Goal: Transaction & Acquisition: Purchase product/service

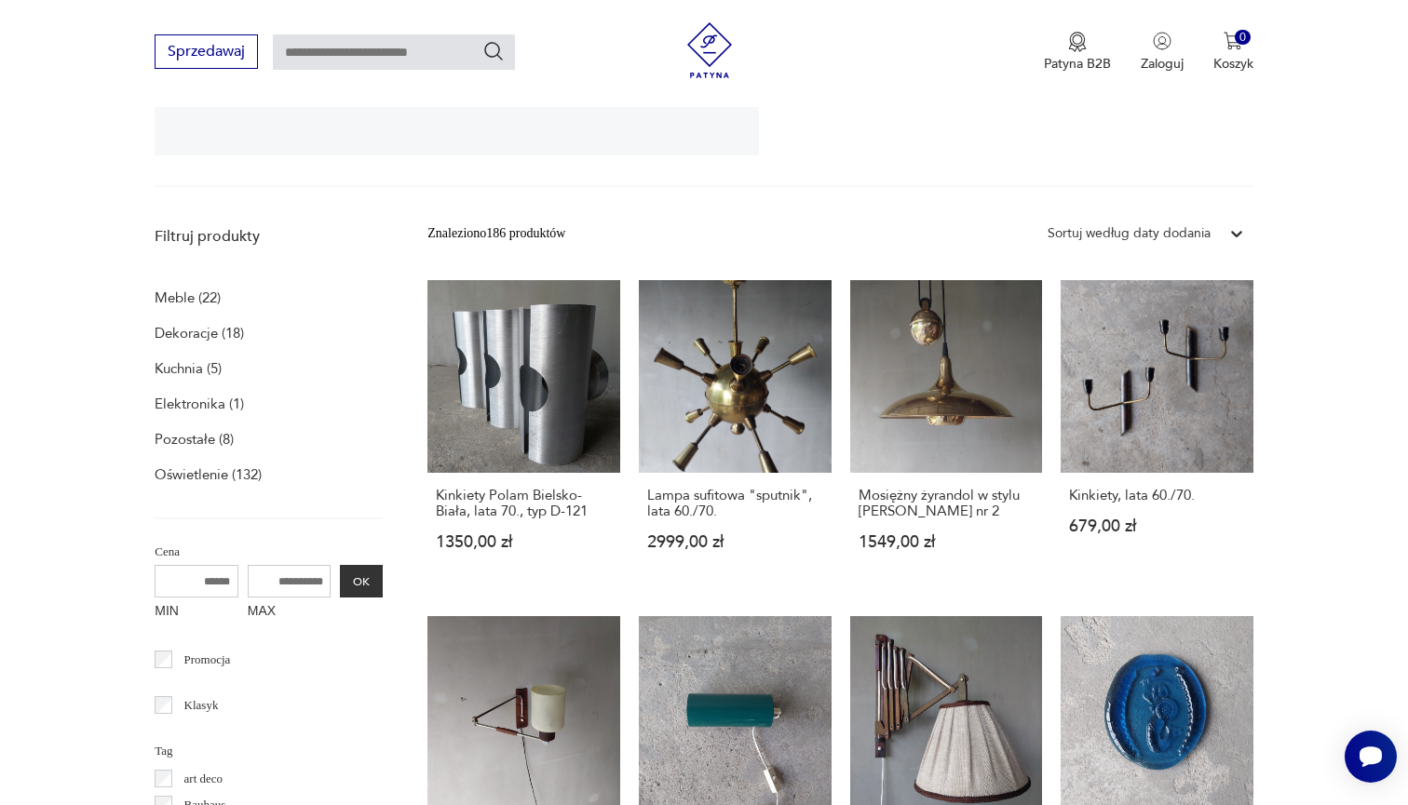
scroll to position [446, 0]
click at [162, 480] on p "Oświetlenie (132)" at bounding box center [208, 475] width 107 height 26
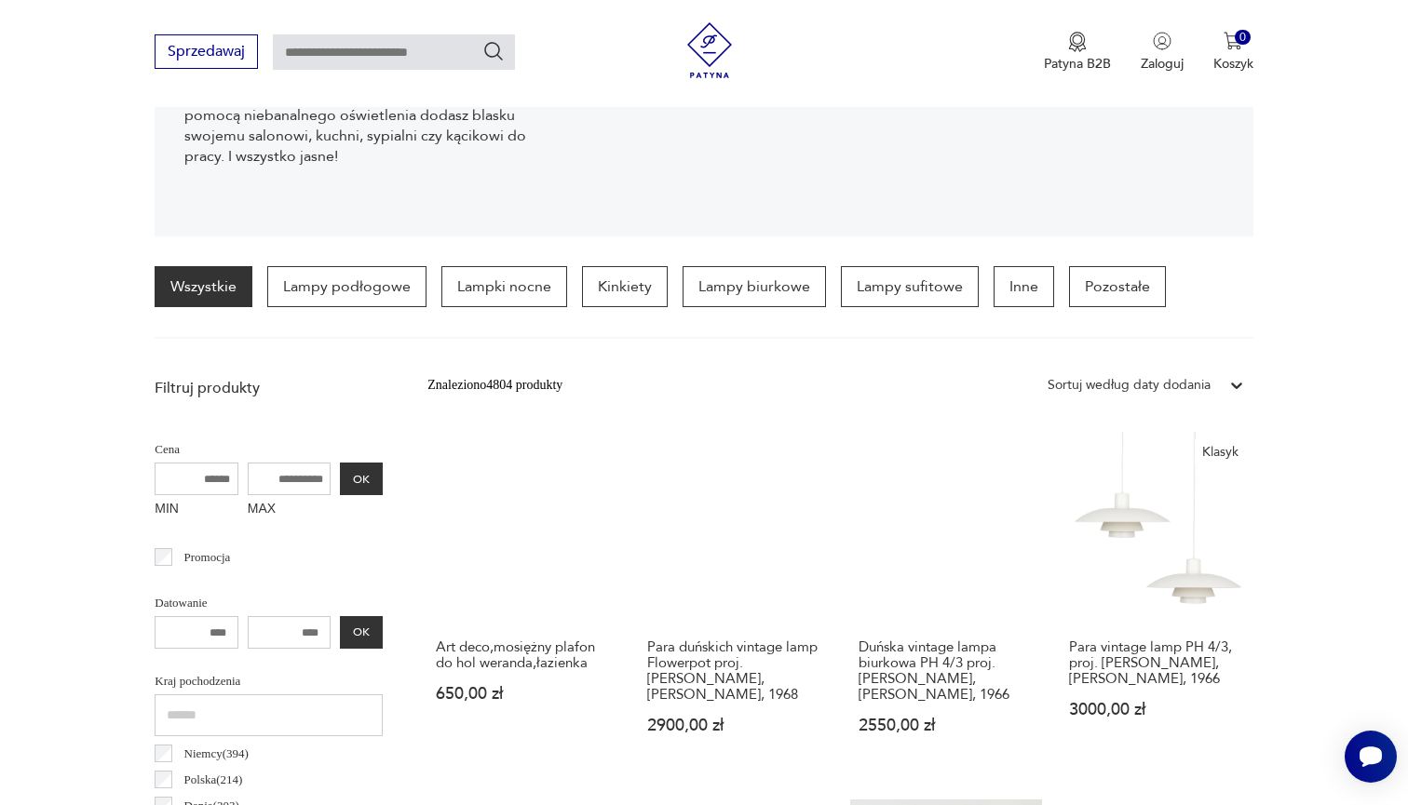
scroll to position [350, 0]
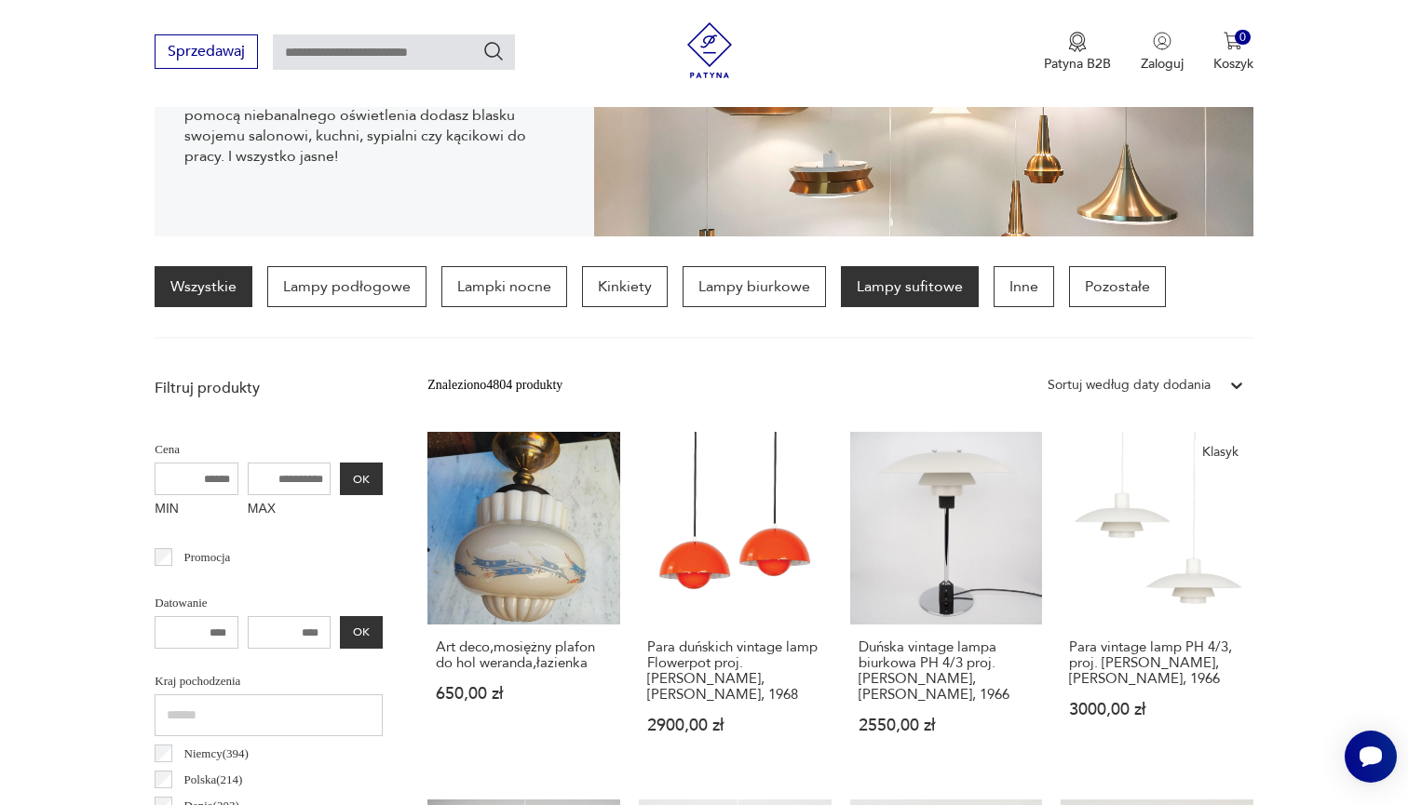
click at [927, 291] on p "Lampy sufitowe" at bounding box center [910, 286] width 138 height 41
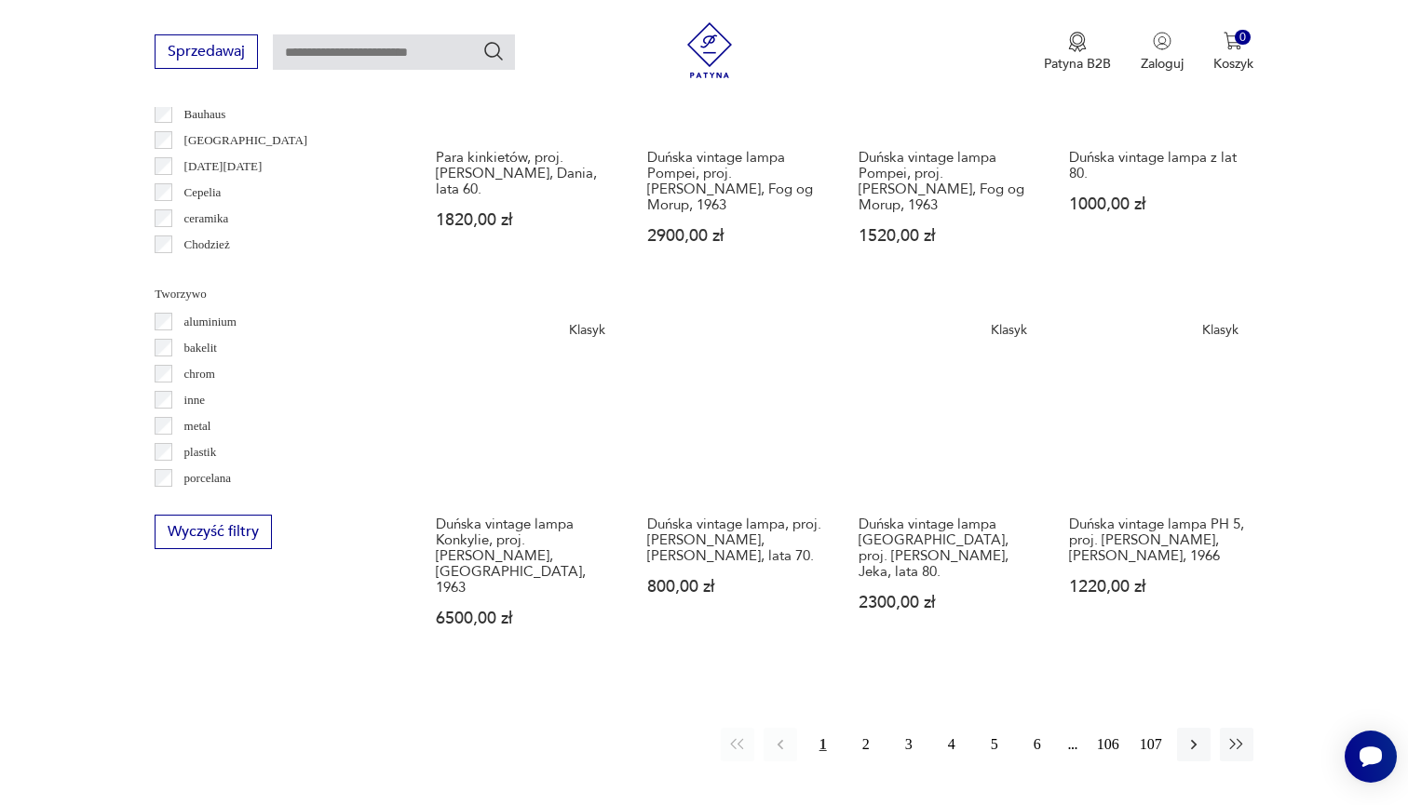
scroll to position [1587, 0]
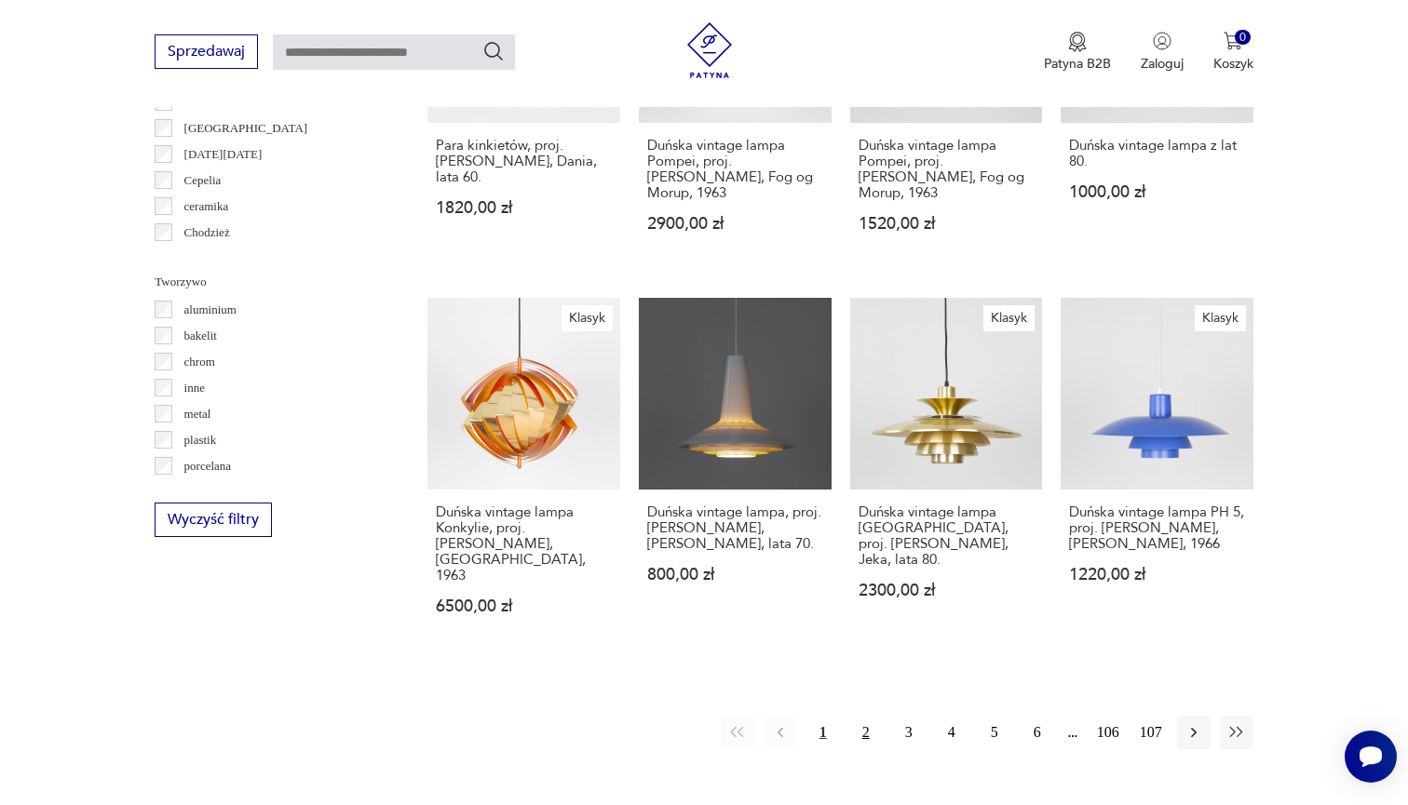
click at [863, 743] on button "2" at bounding box center [866, 733] width 34 height 34
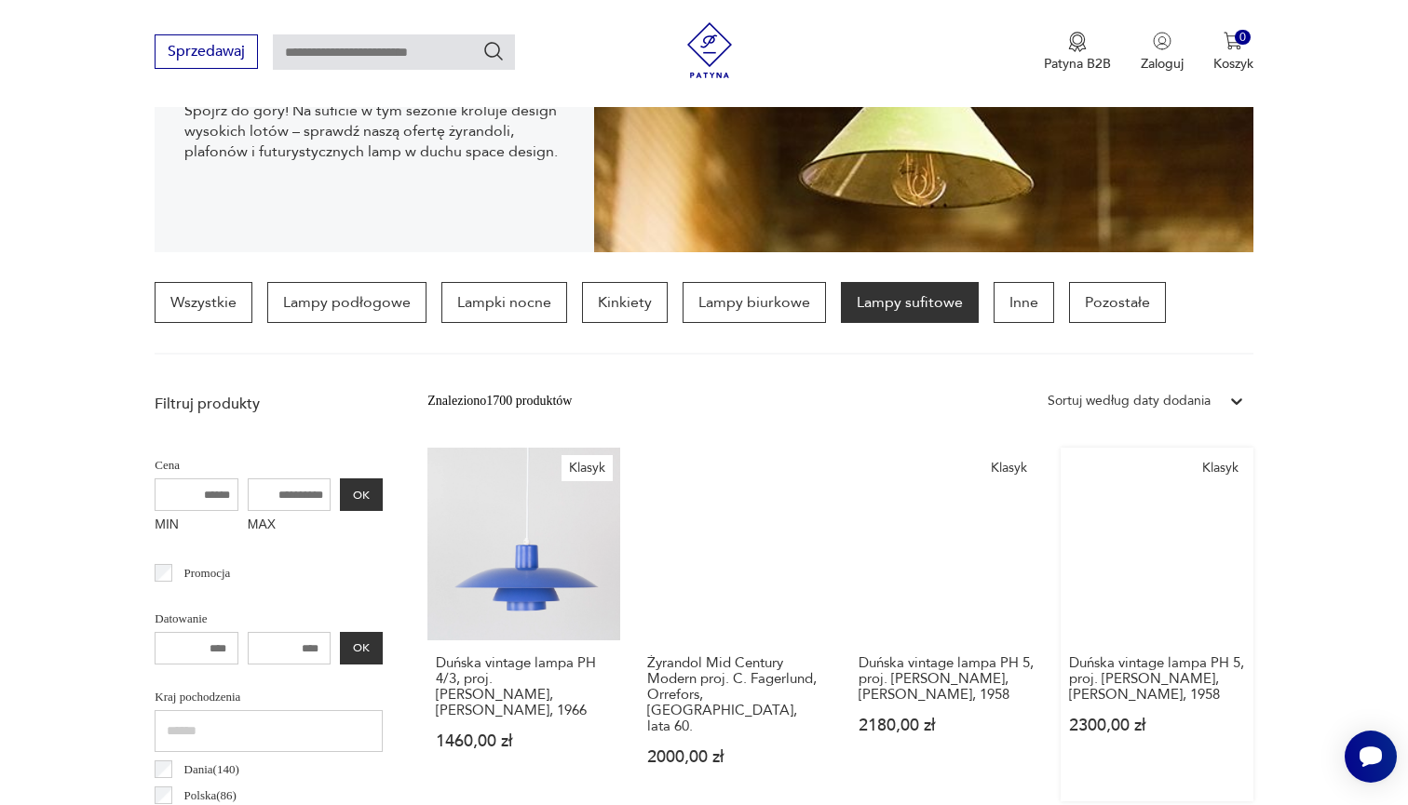
scroll to position [231, 0]
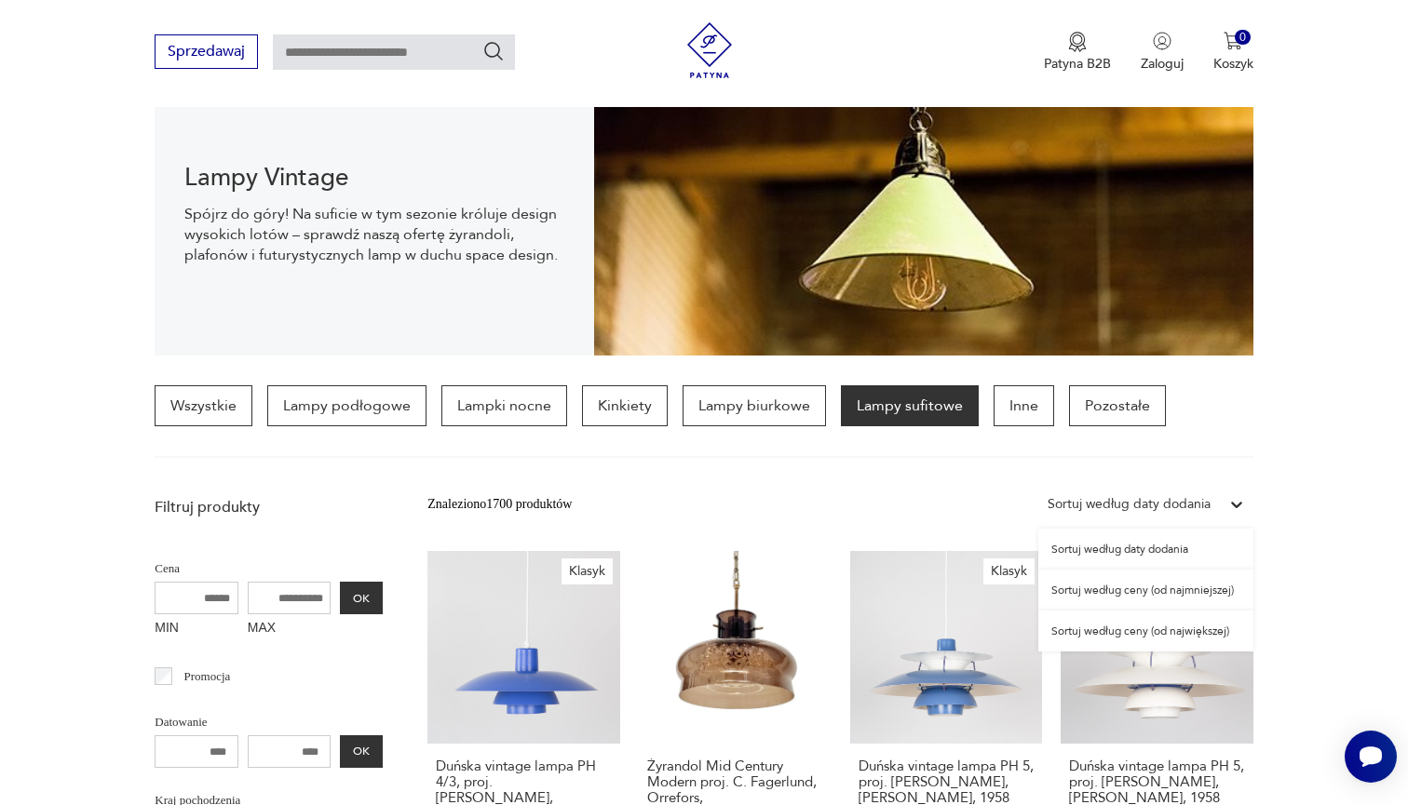
click at [1089, 495] on div "Sortuj według daty dodania" at bounding box center [1129, 504] width 163 height 20
click at [1072, 588] on div "Sortuj według ceny (od najmniejszej)" at bounding box center [1145, 590] width 215 height 41
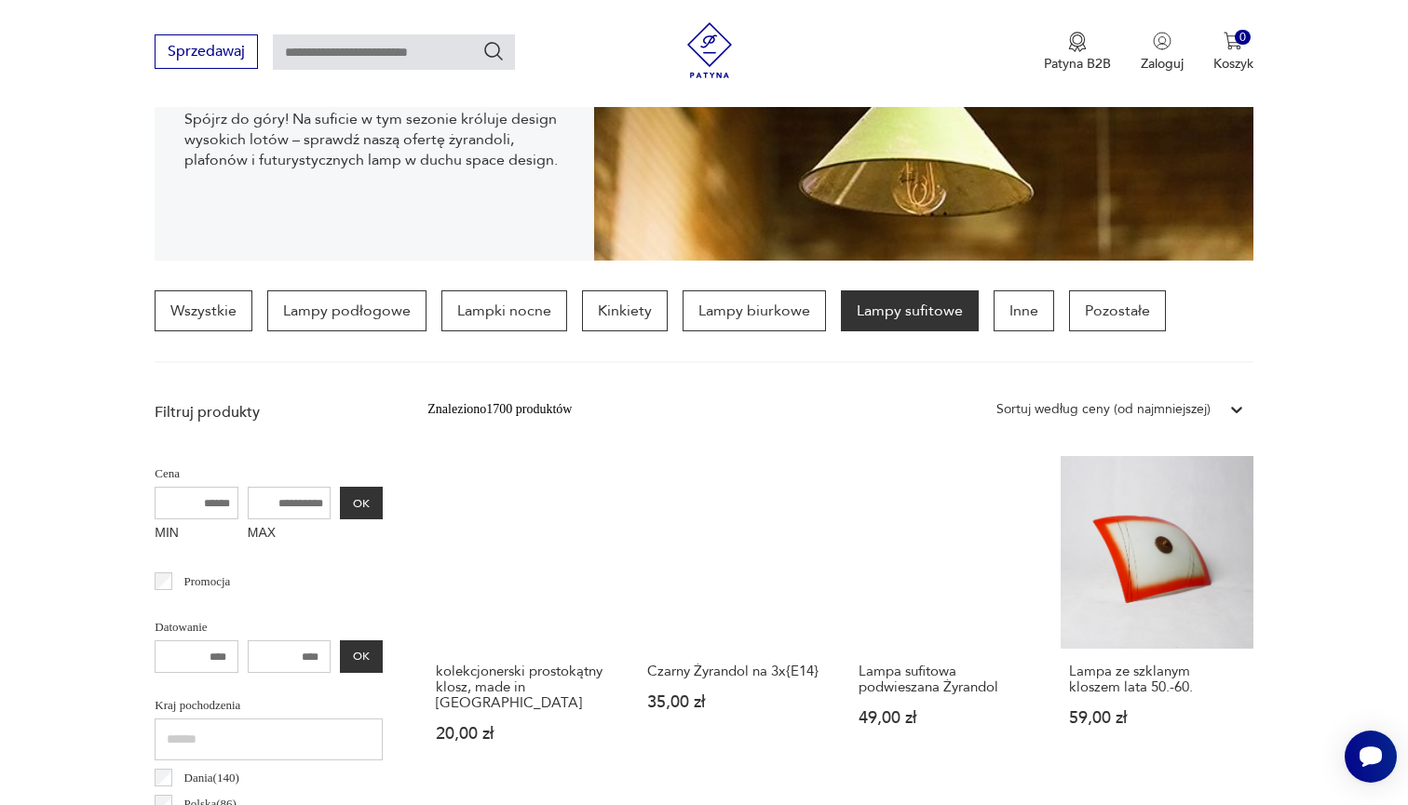
scroll to position [327, 0]
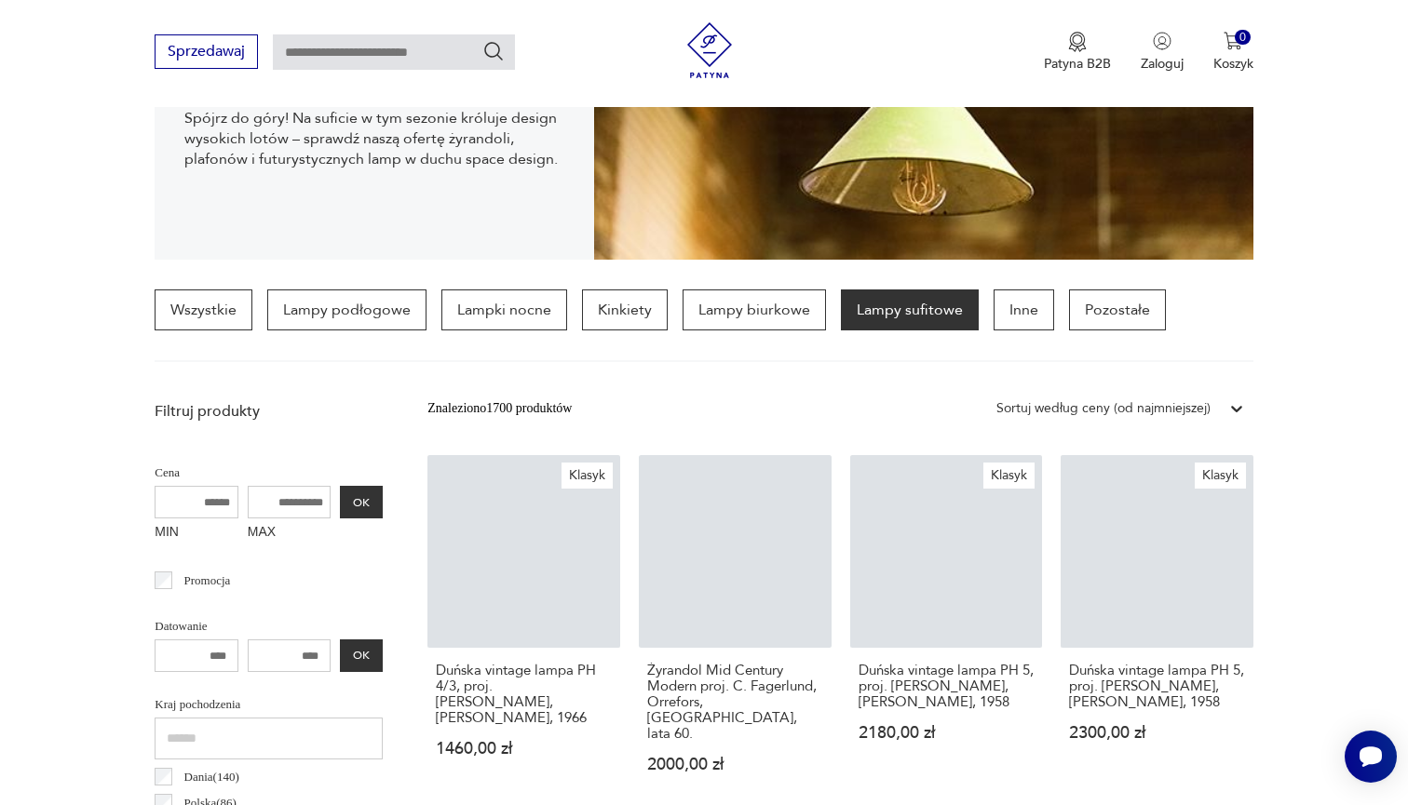
scroll to position [231, 0]
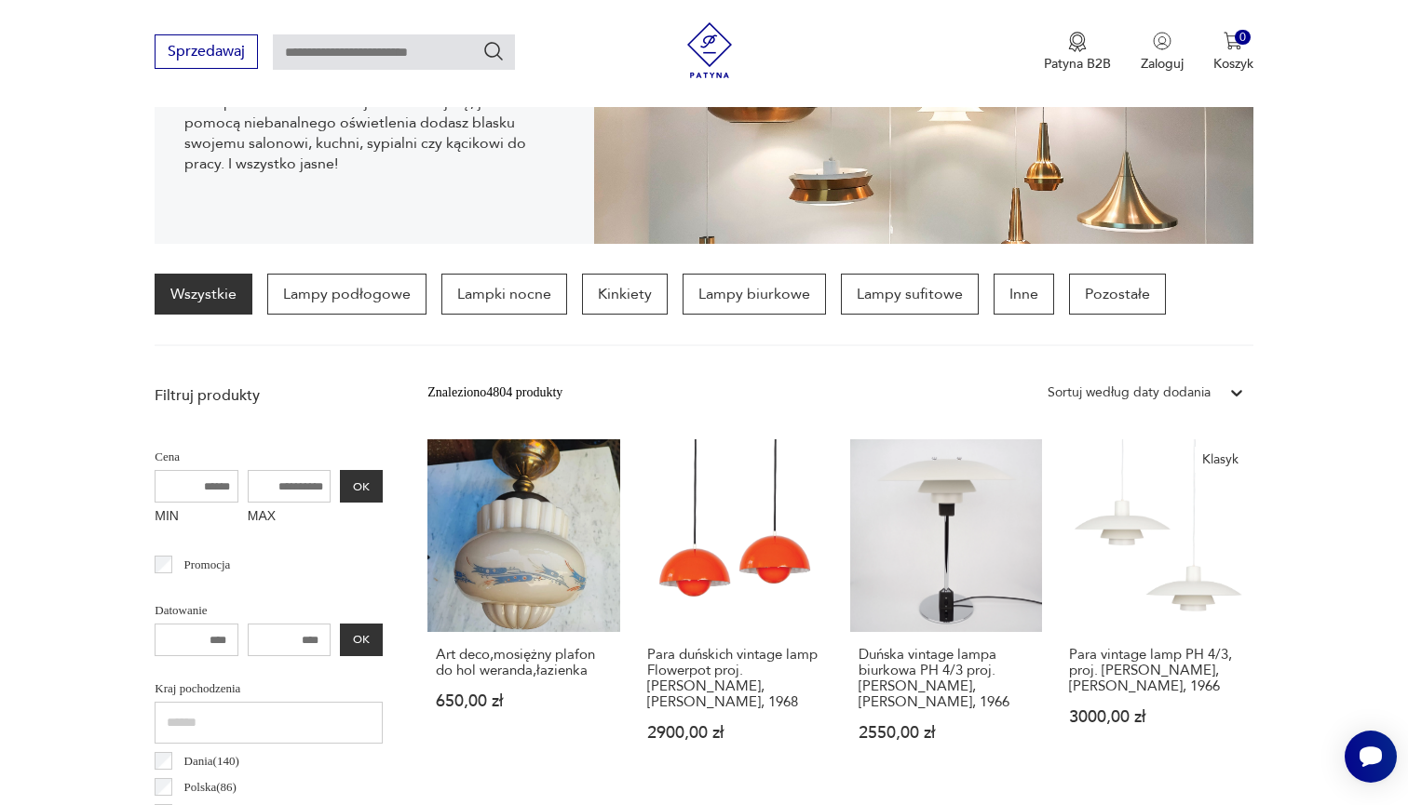
scroll to position [358, 0]
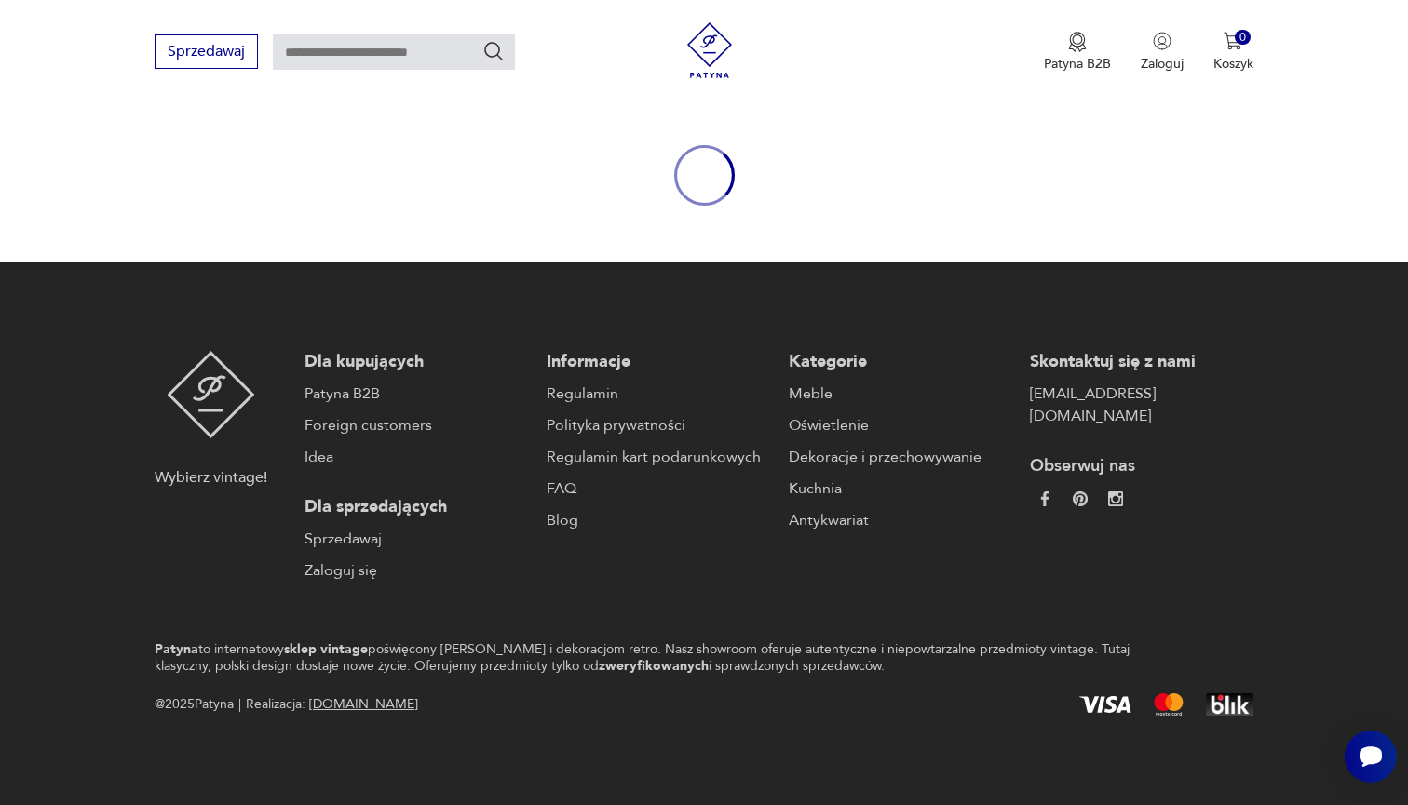
scroll to position [173, 0]
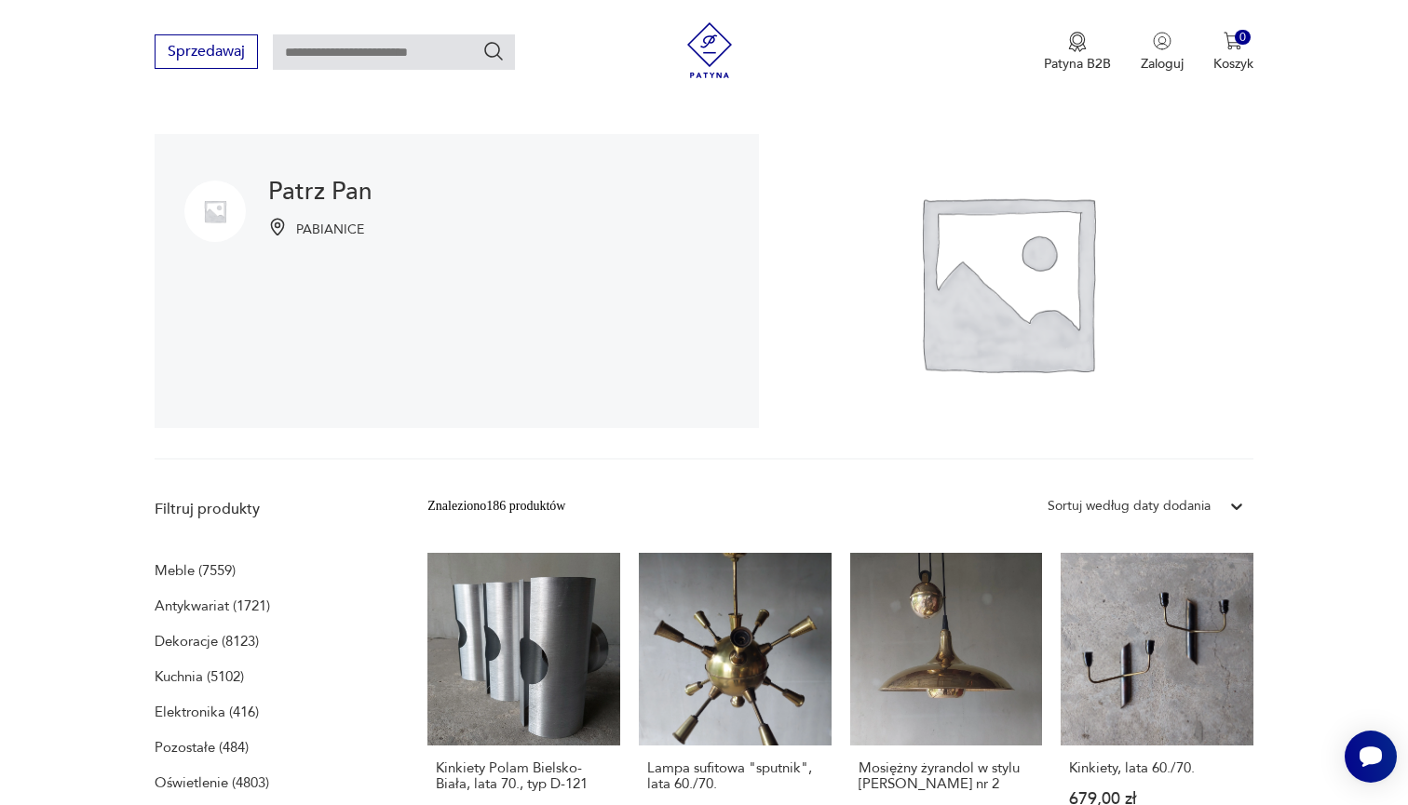
click at [569, 494] on div "Znaleziono 186 produktów Filtruj Sortuj według daty dodania Sortuj według daty …" at bounding box center [839, 507] width 825 height 34
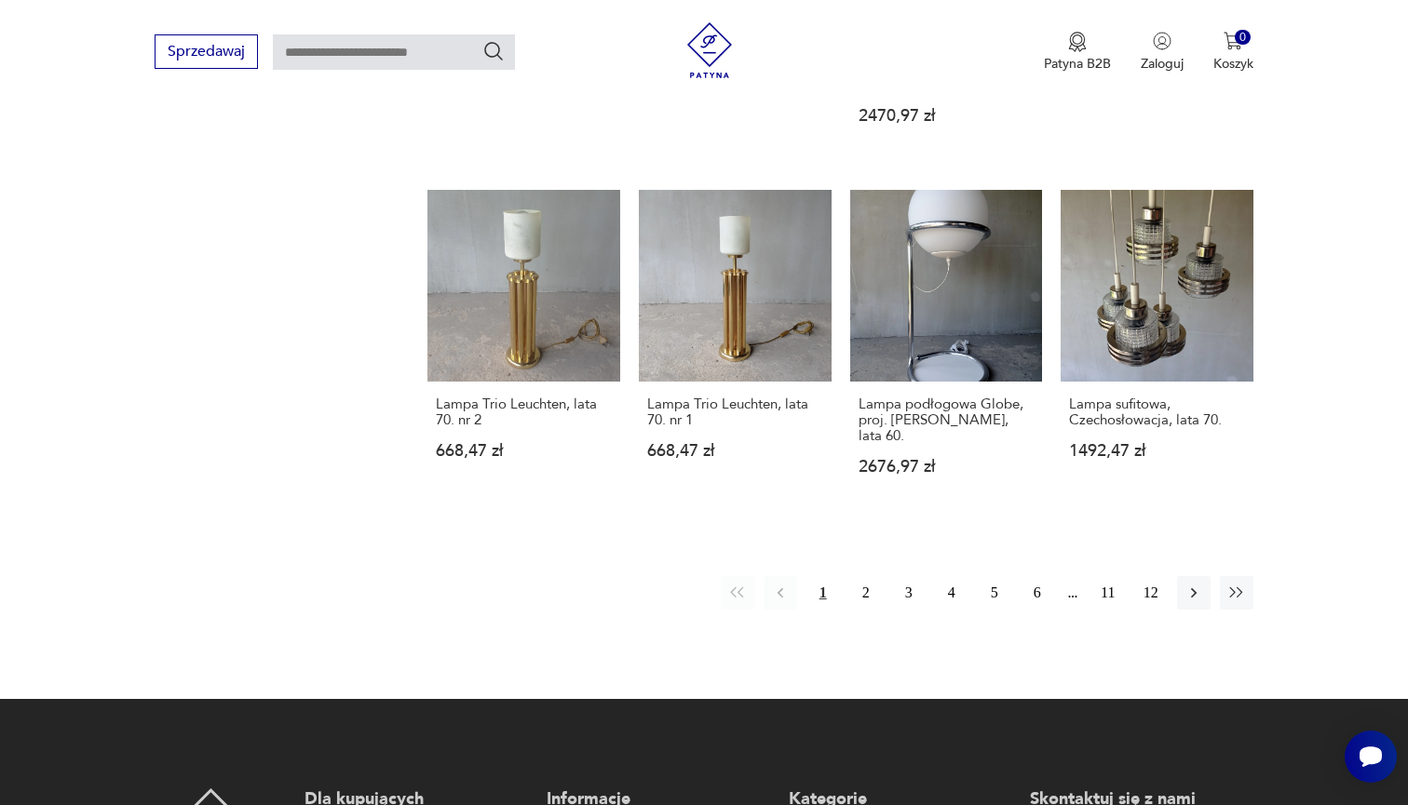
scroll to position [1565, 0]
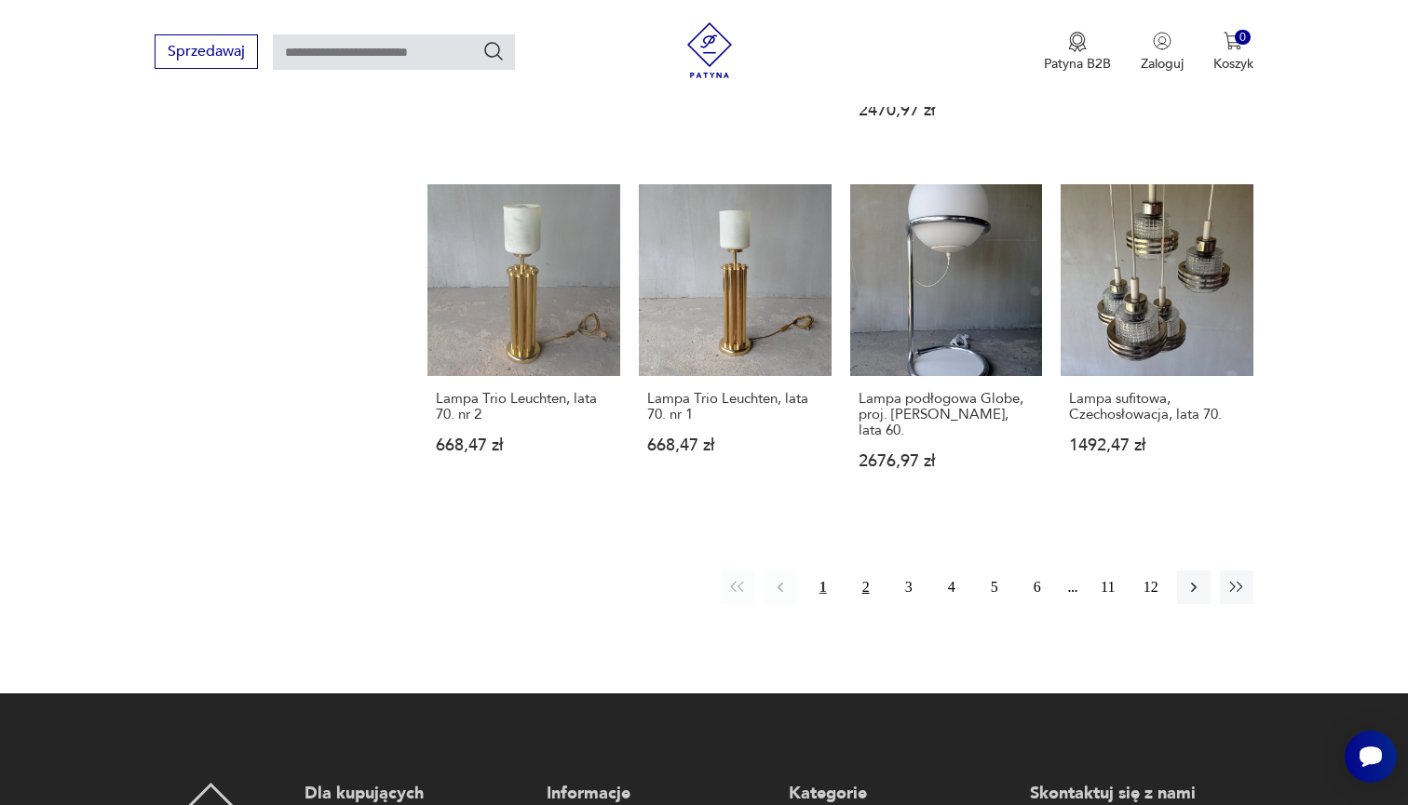
click at [865, 604] on button "2" at bounding box center [866, 588] width 34 height 34
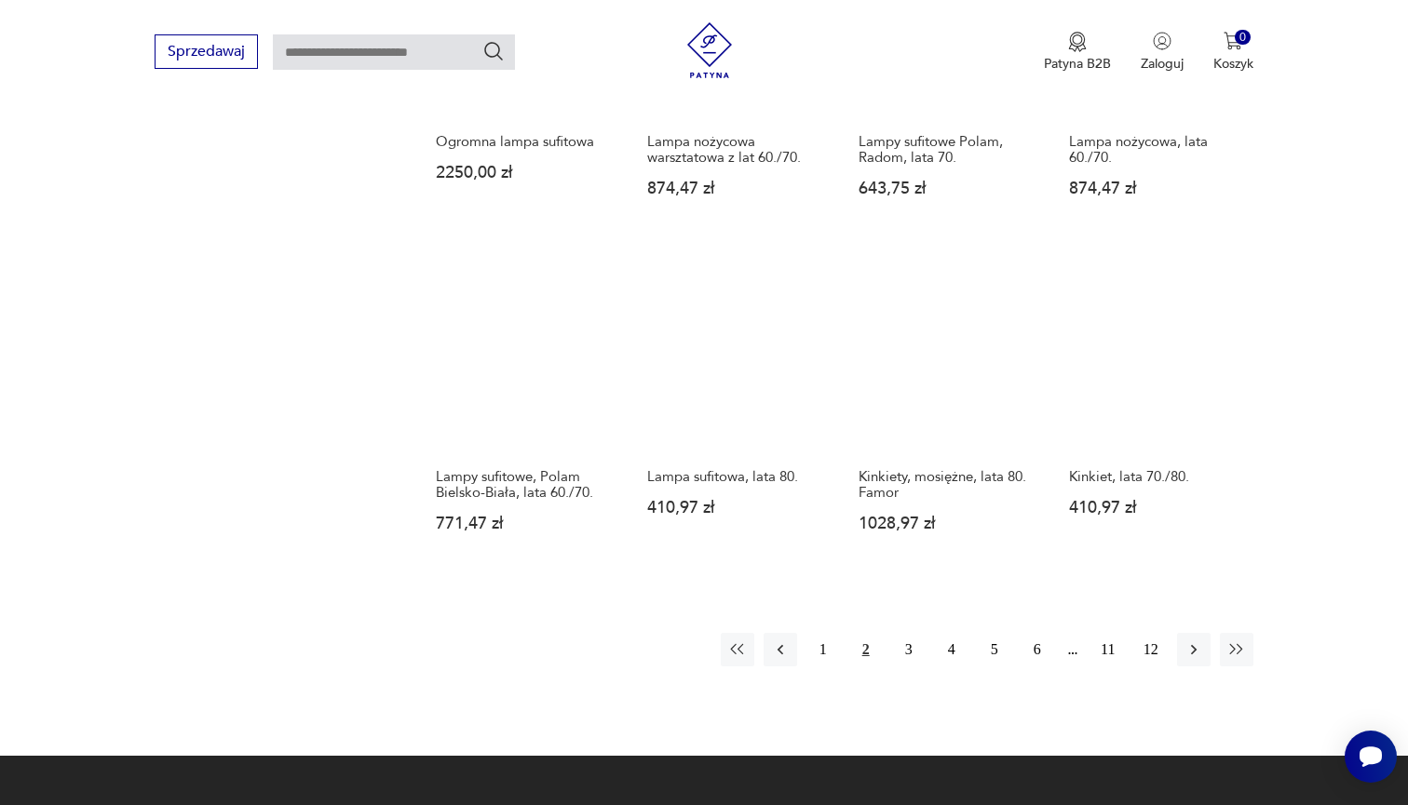
scroll to position [1504, 0]
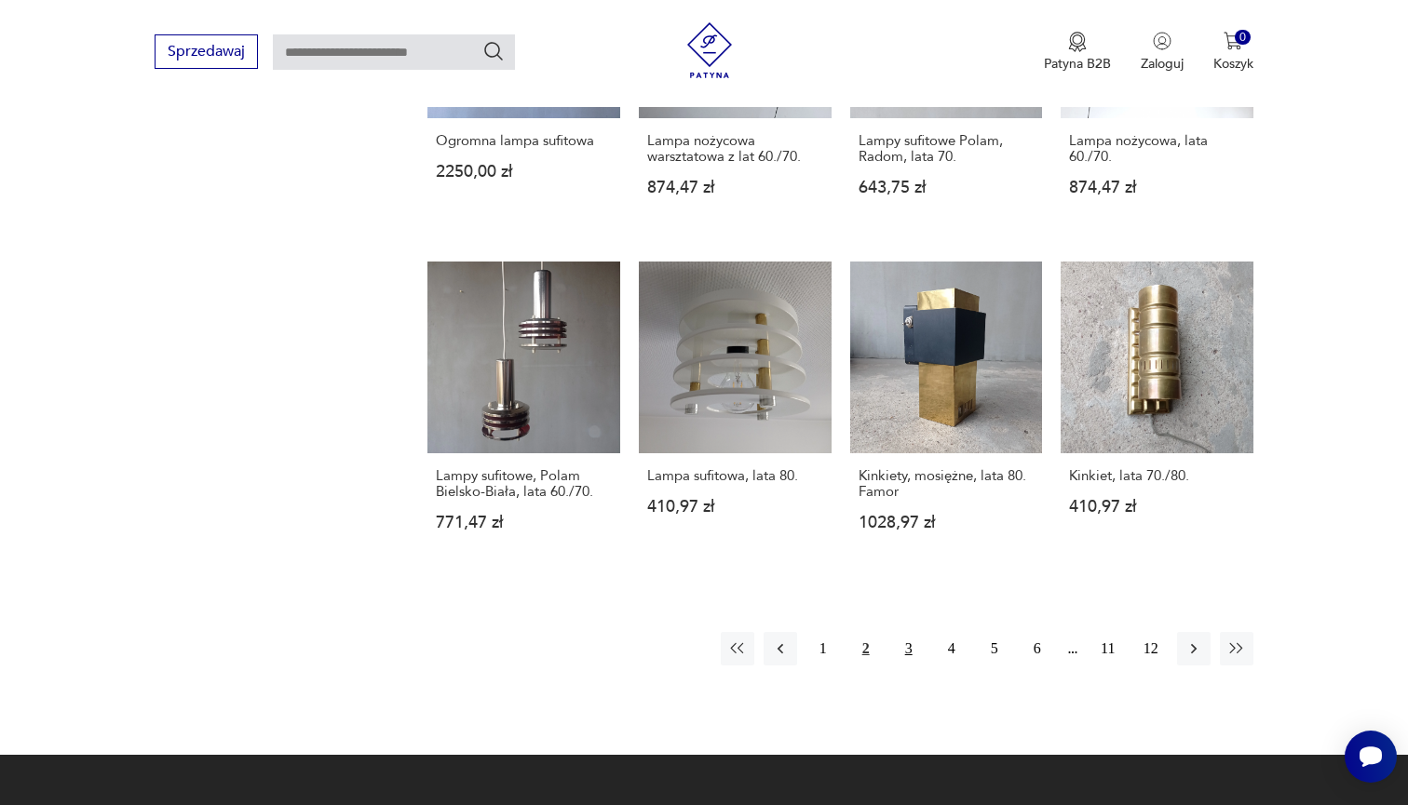
click at [906, 666] on button "3" at bounding box center [909, 649] width 34 height 34
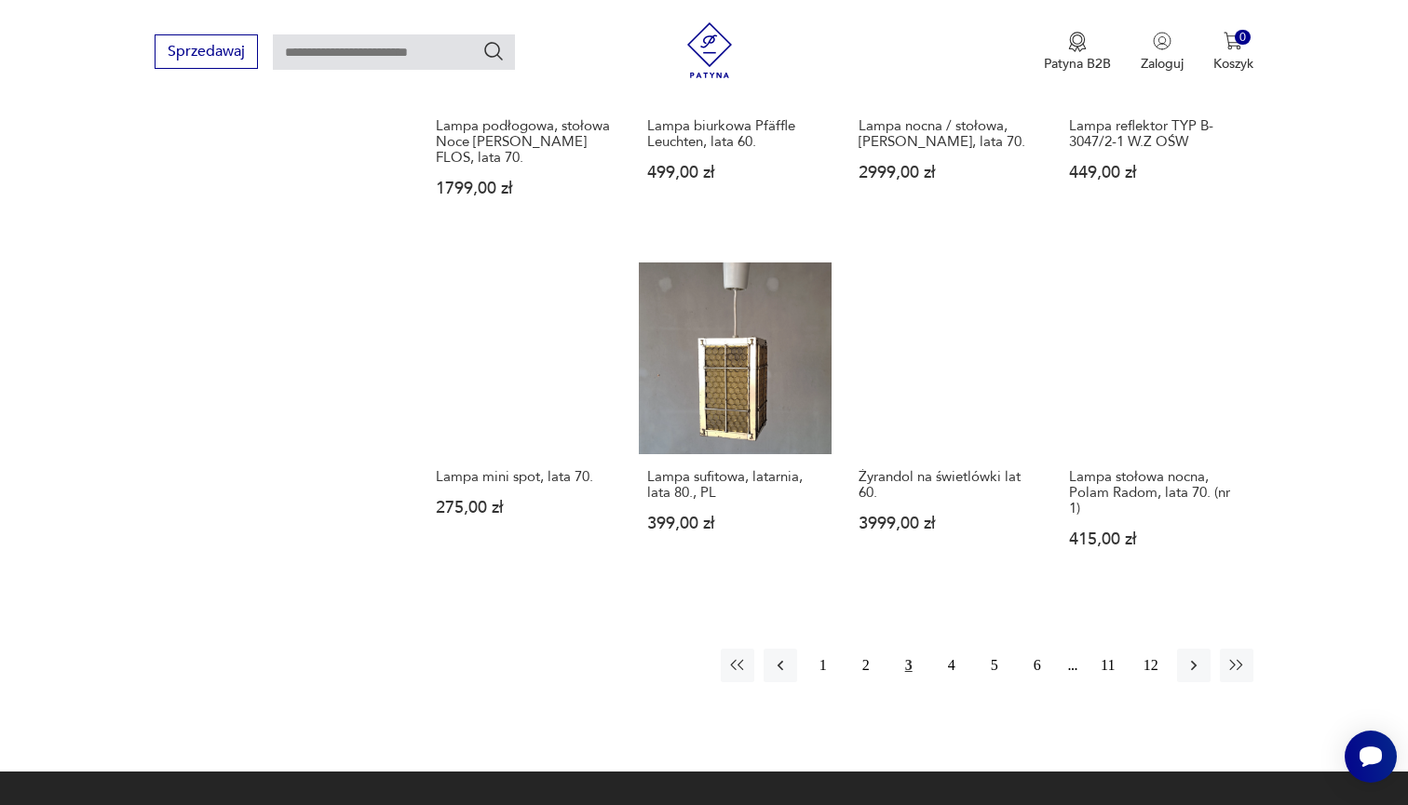
scroll to position [1556, 0]
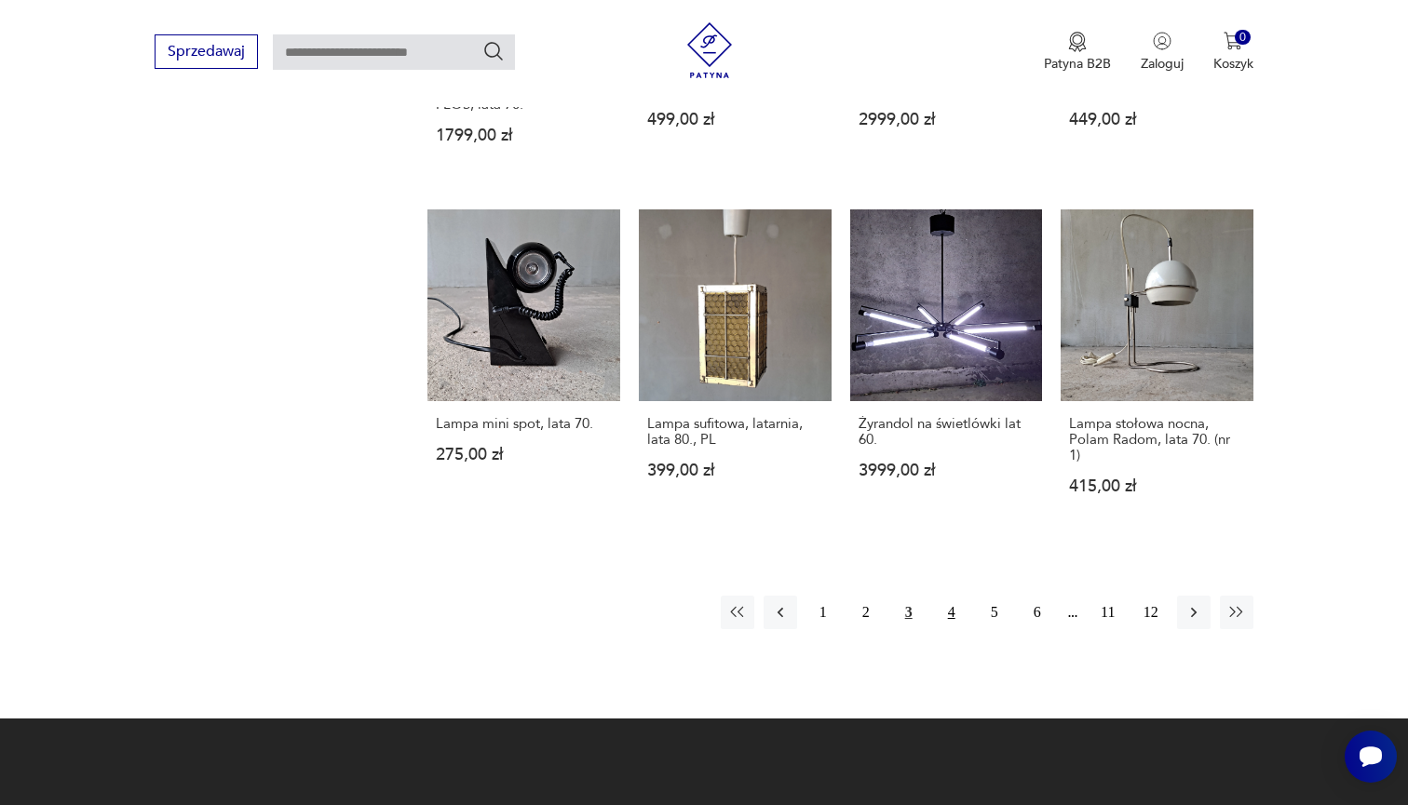
click at [951, 629] on button "4" at bounding box center [952, 613] width 34 height 34
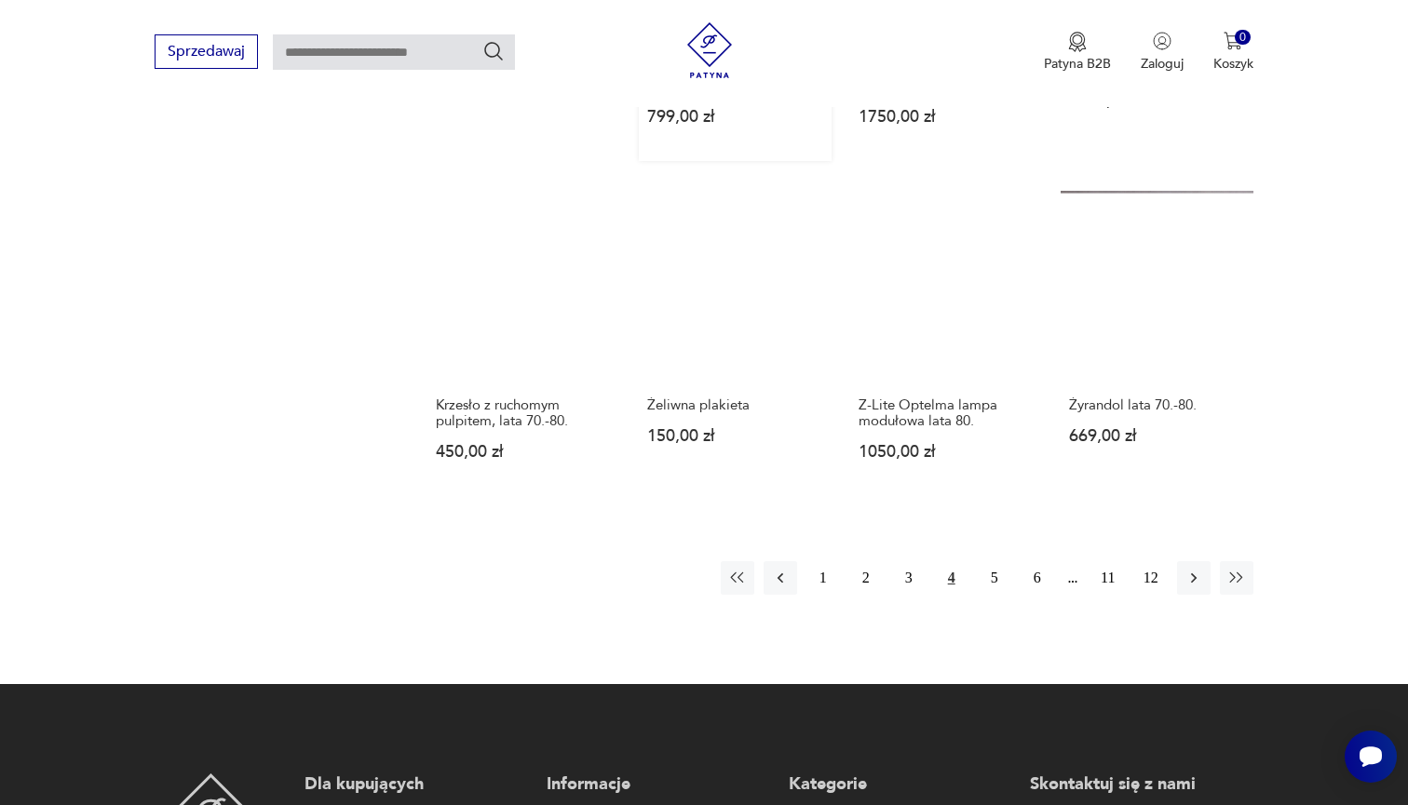
scroll to position [1671, 0]
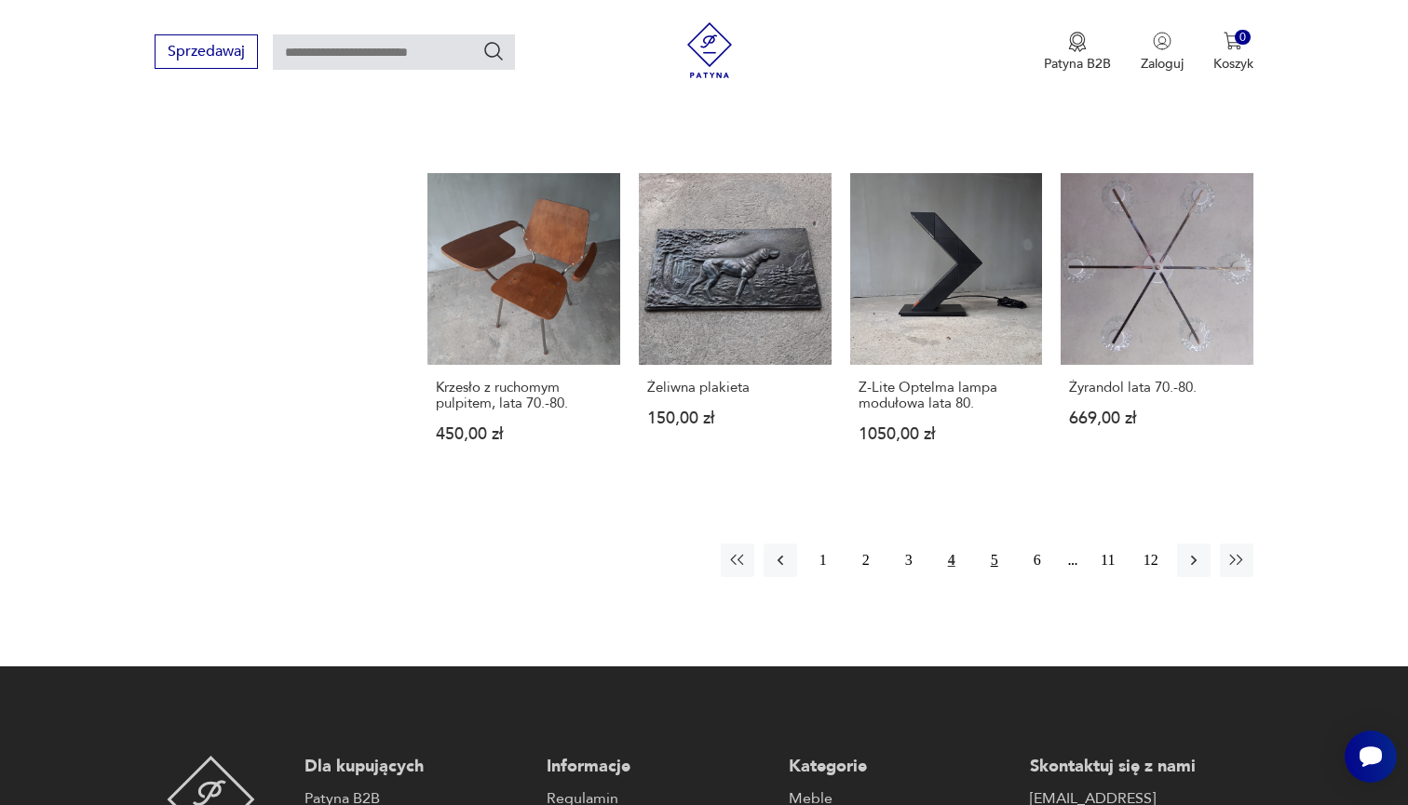
click at [998, 577] on button "5" at bounding box center [995, 561] width 34 height 34
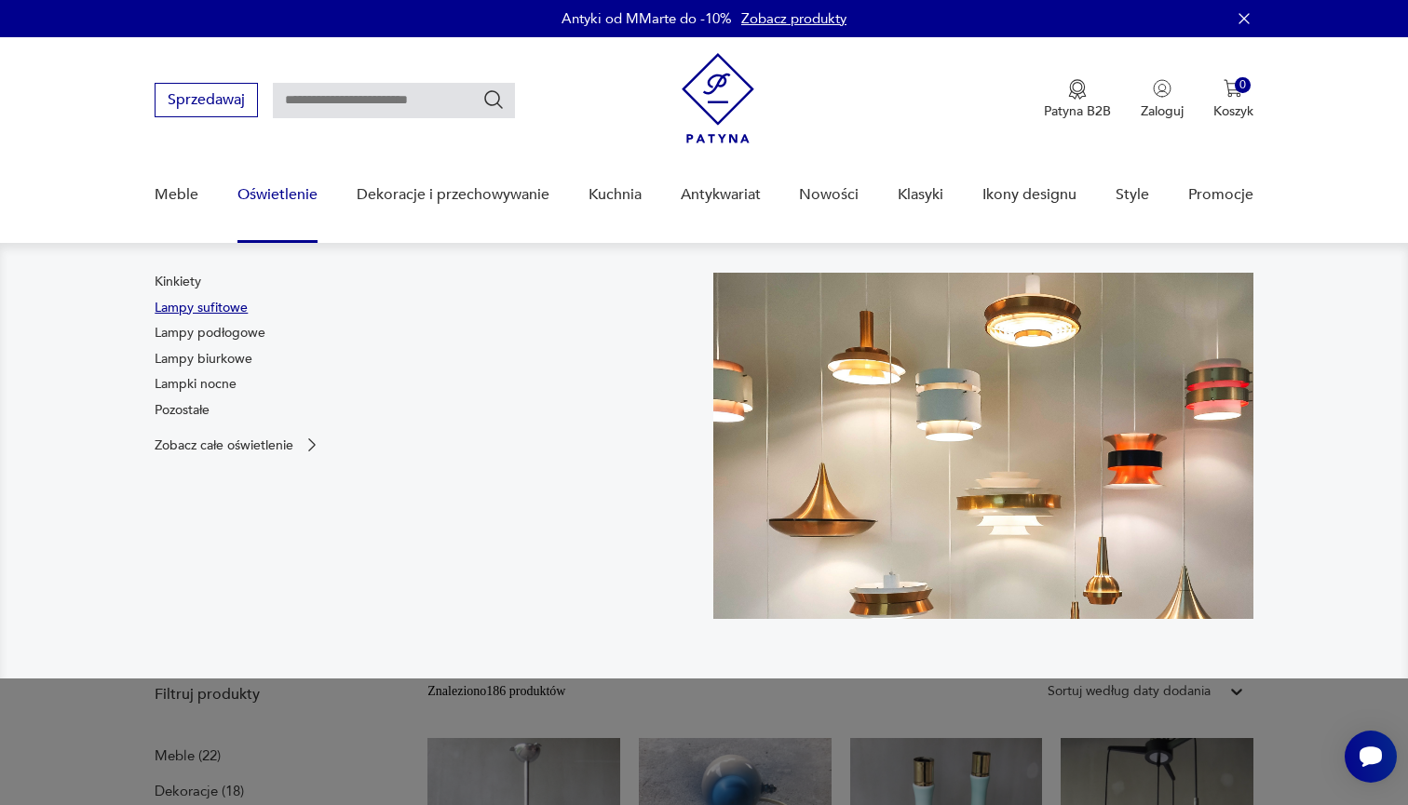
click at [232, 307] on link "Lampy sufitowe" at bounding box center [201, 308] width 93 height 19
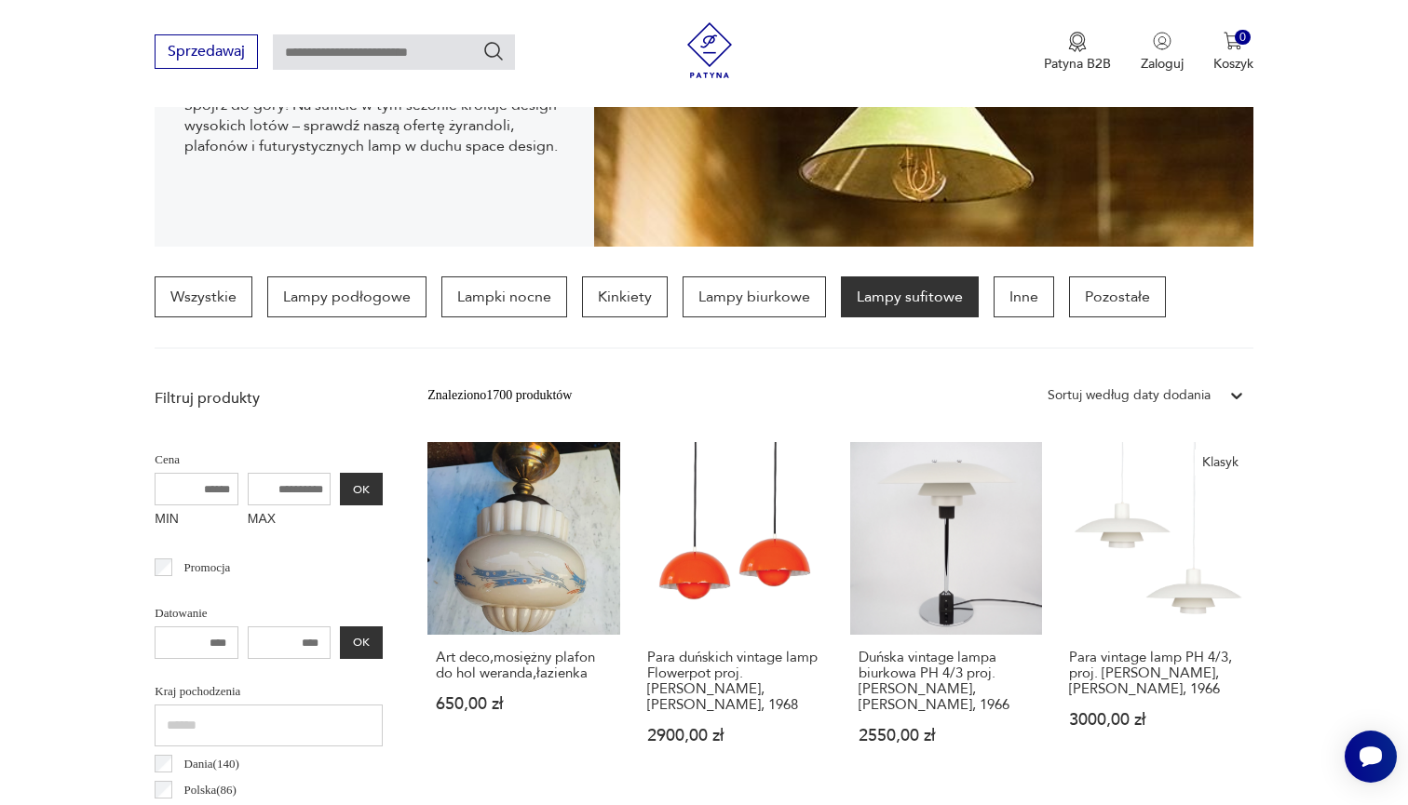
scroll to position [341, 0]
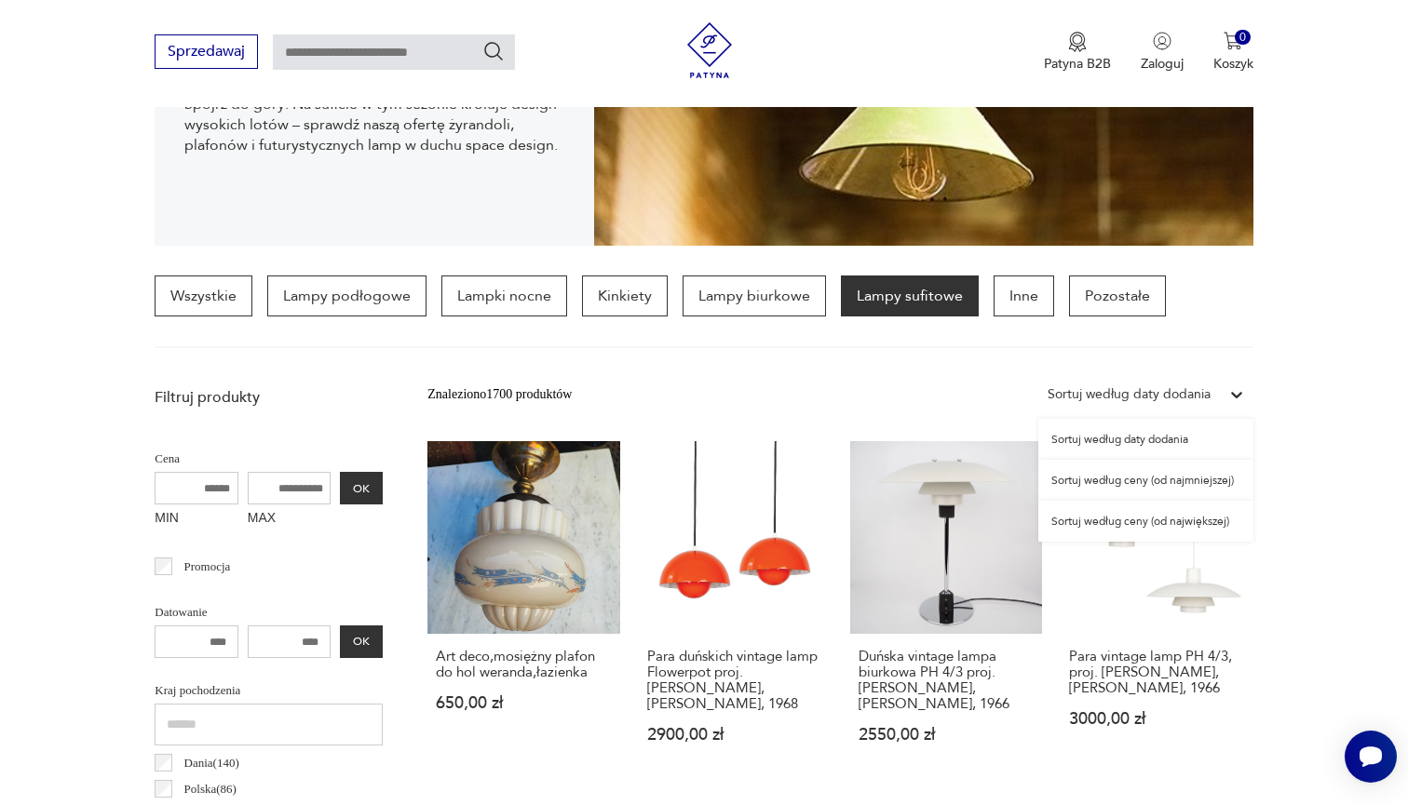
click at [1119, 400] on div "Sortuj według daty dodania" at bounding box center [1129, 395] width 163 height 20
click at [1089, 479] on div "Sortuj według ceny (od najmniejszej)" at bounding box center [1145, 480] width 215 height 41
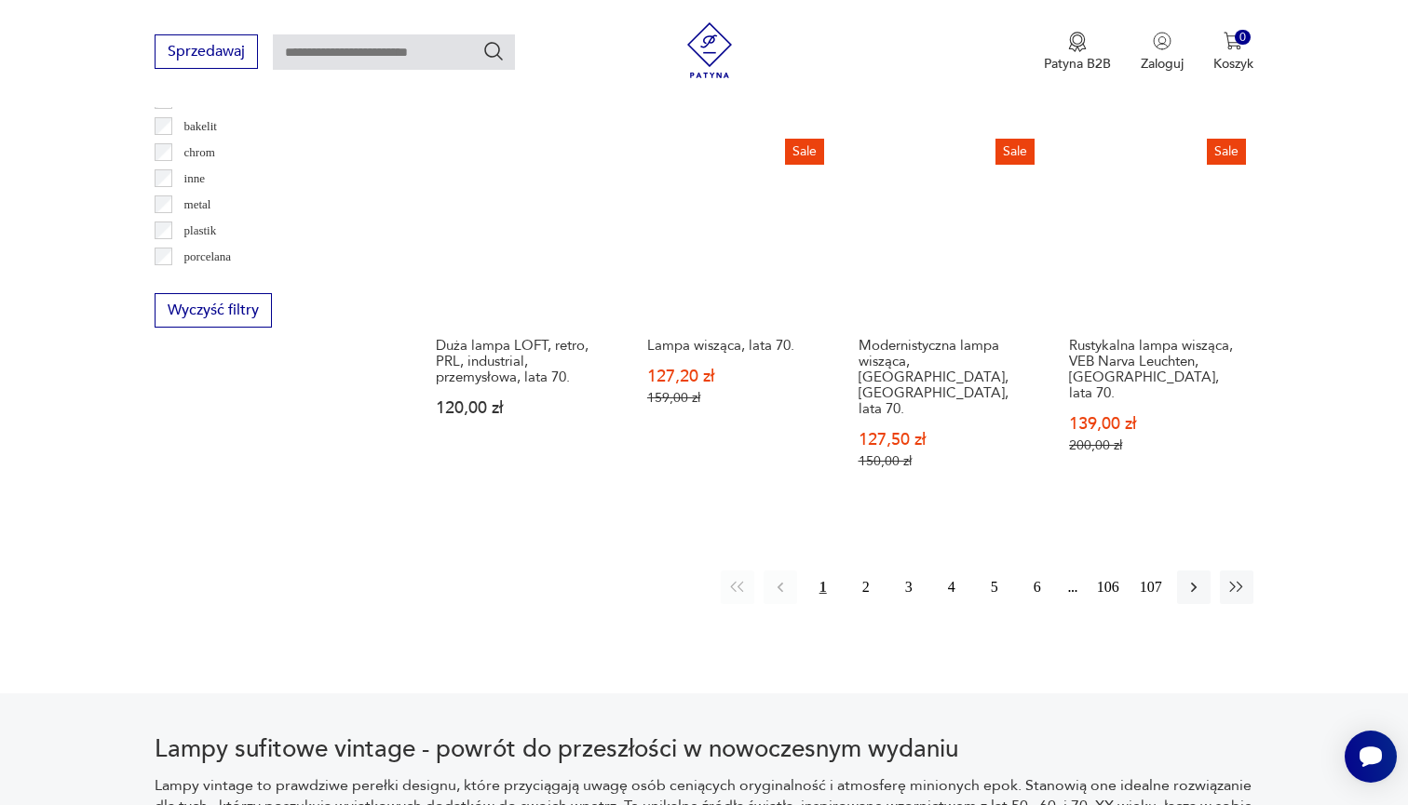
scroll to position [1830, 0]
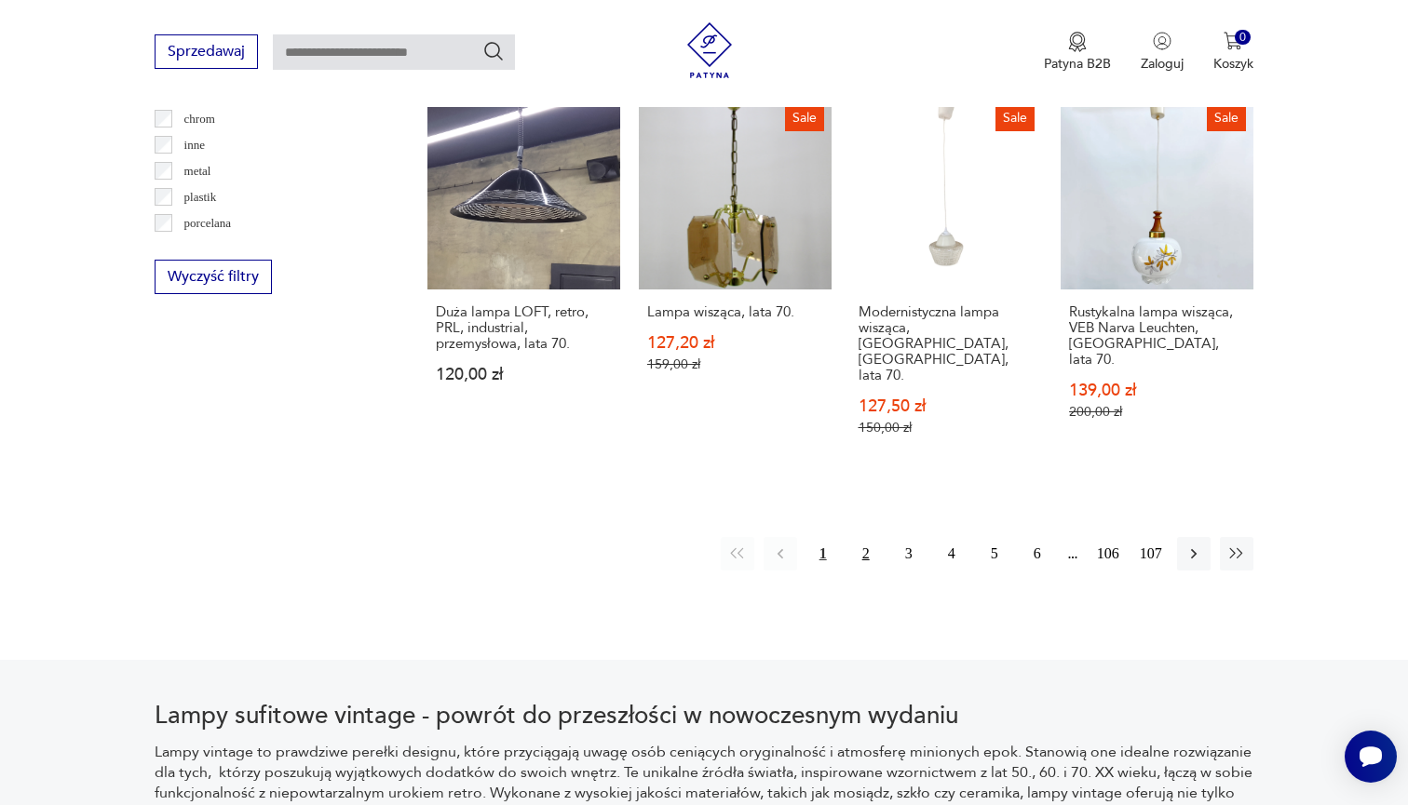
click at [873, 537] on button "2" at bounding box center [866, 554] width 34 height 34
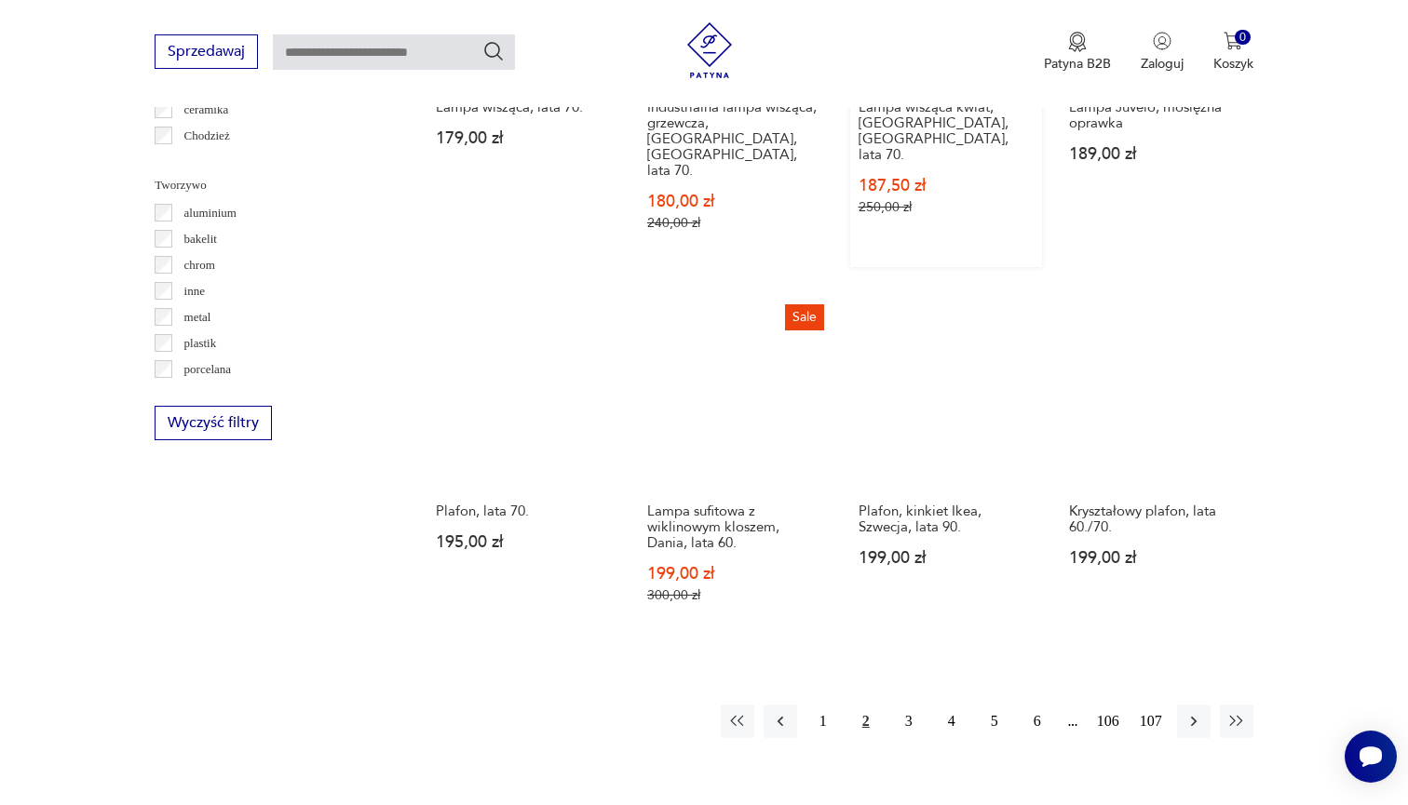
scroll to position [1731, 0]
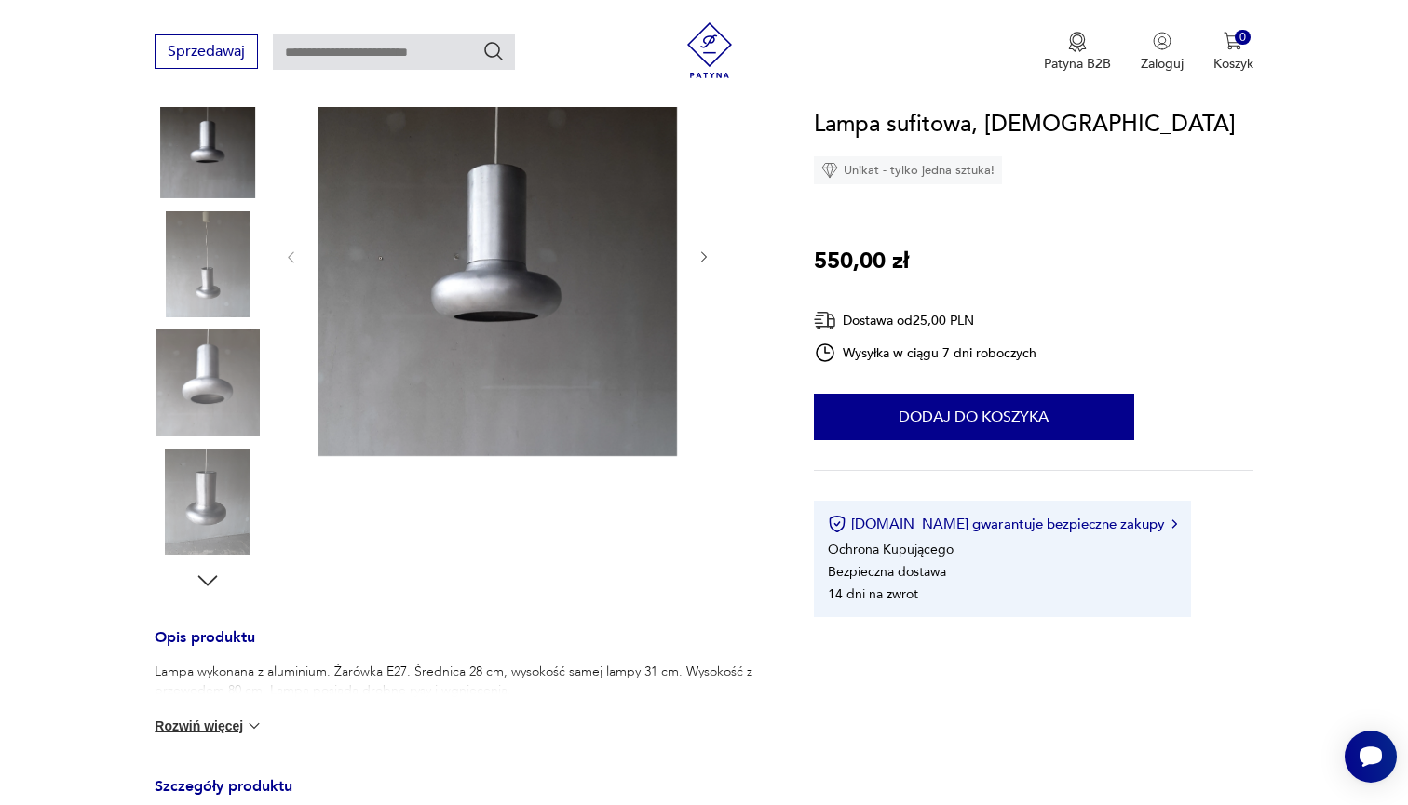
scroll to position [434, 0]
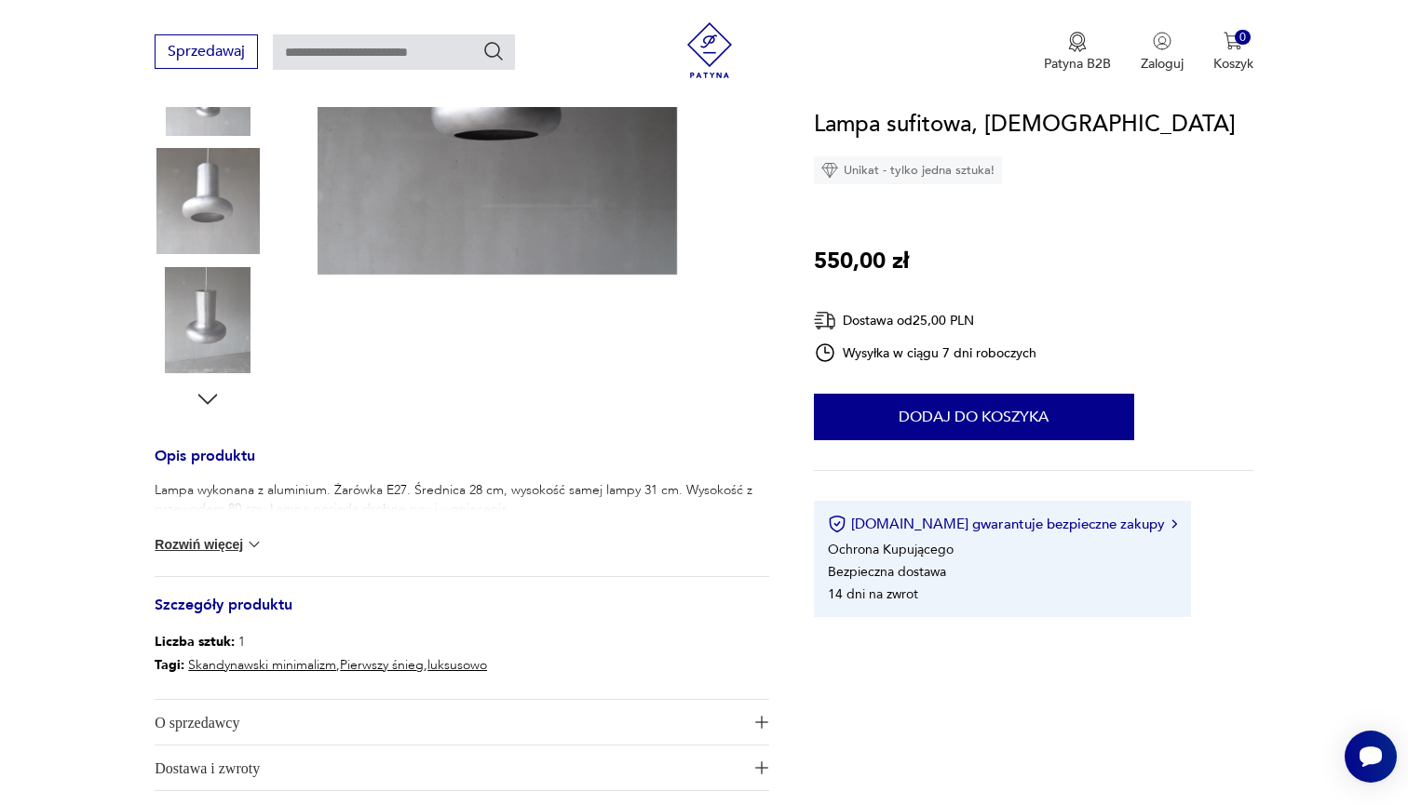
click at [232, 558] on div "Lampa wykonana z aluminium. Żarówka E27. Średnica 28 cm, wysokość samej lampy 3…" at bounding box center [462, 528] width 615 height 95
click at [229, 552] on button "Rozwiń więcej" at bounding box center [209, 544] width 108 height 19
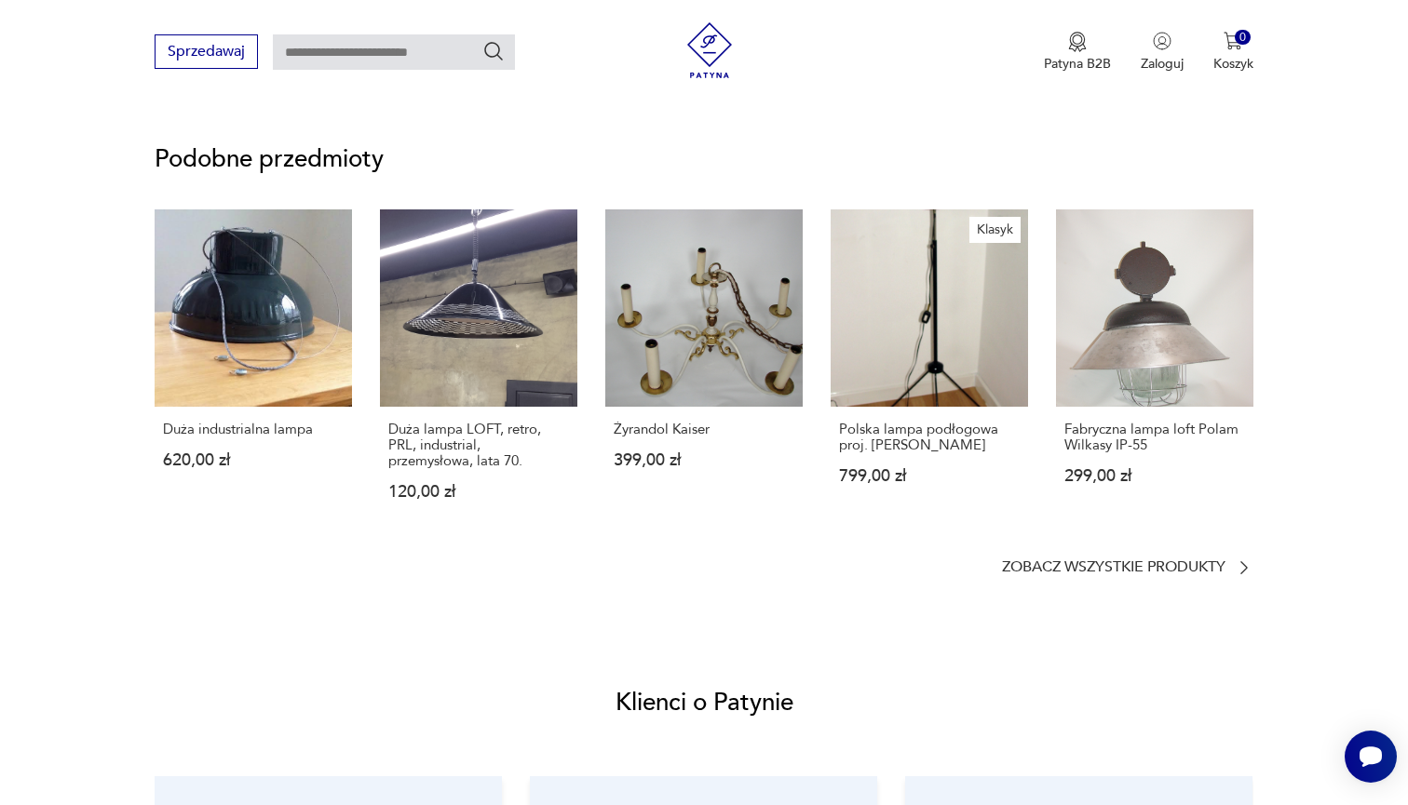
scroll to position [1026, 2]
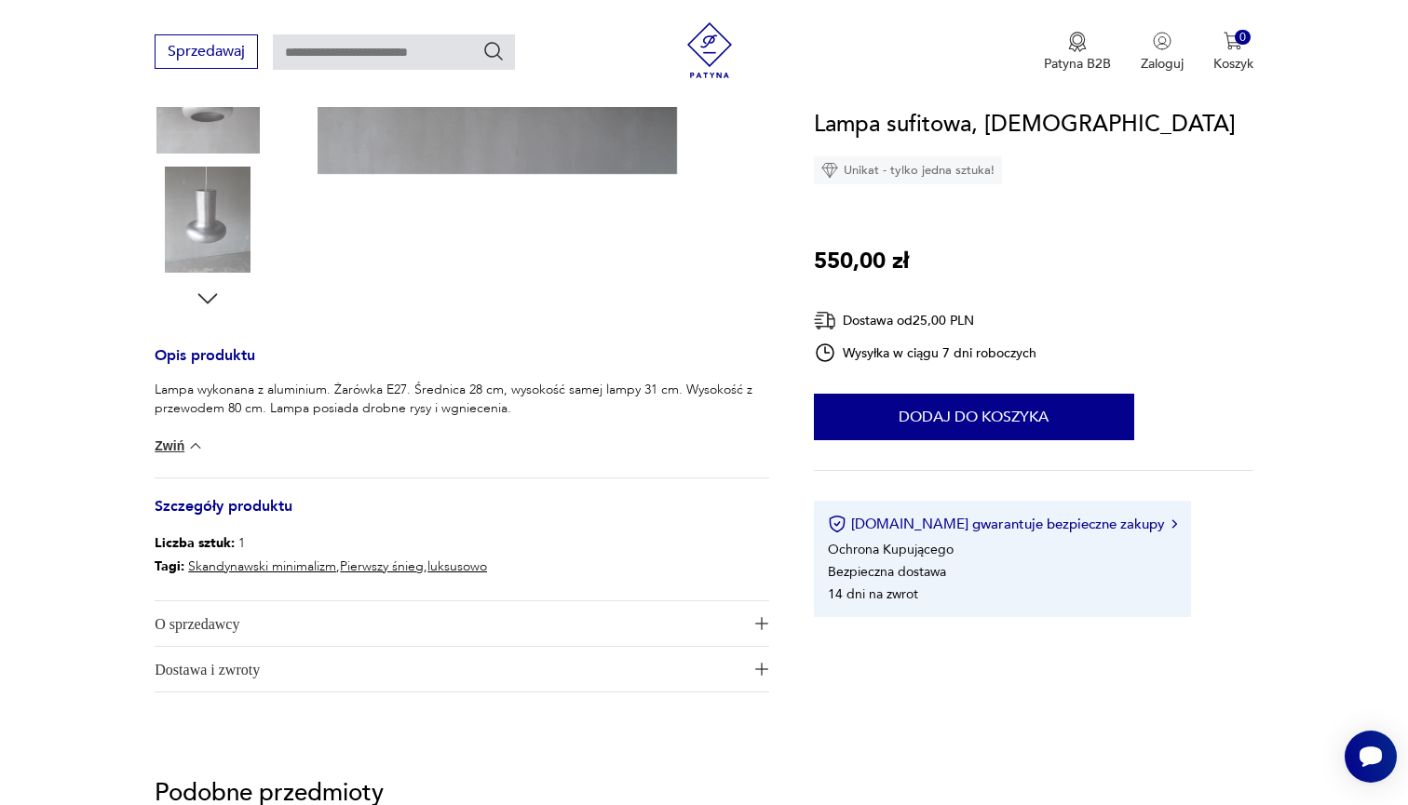
click at [277, 566] on link "Skandynawski minimalizm" at bounding box center [262, 567] width 148 height 18
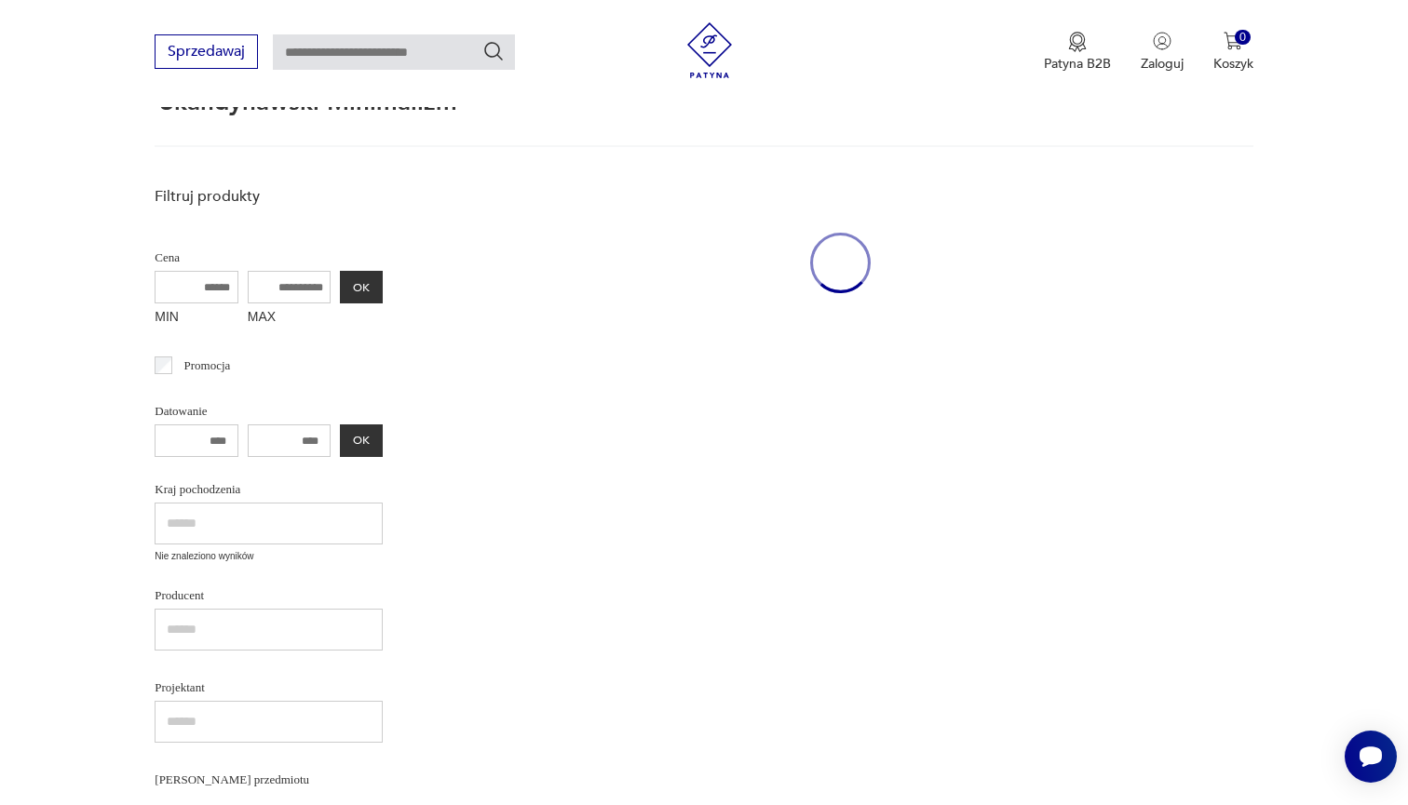
scroll to position [71, 0]
